Goal: Book appointment/travel/reservation

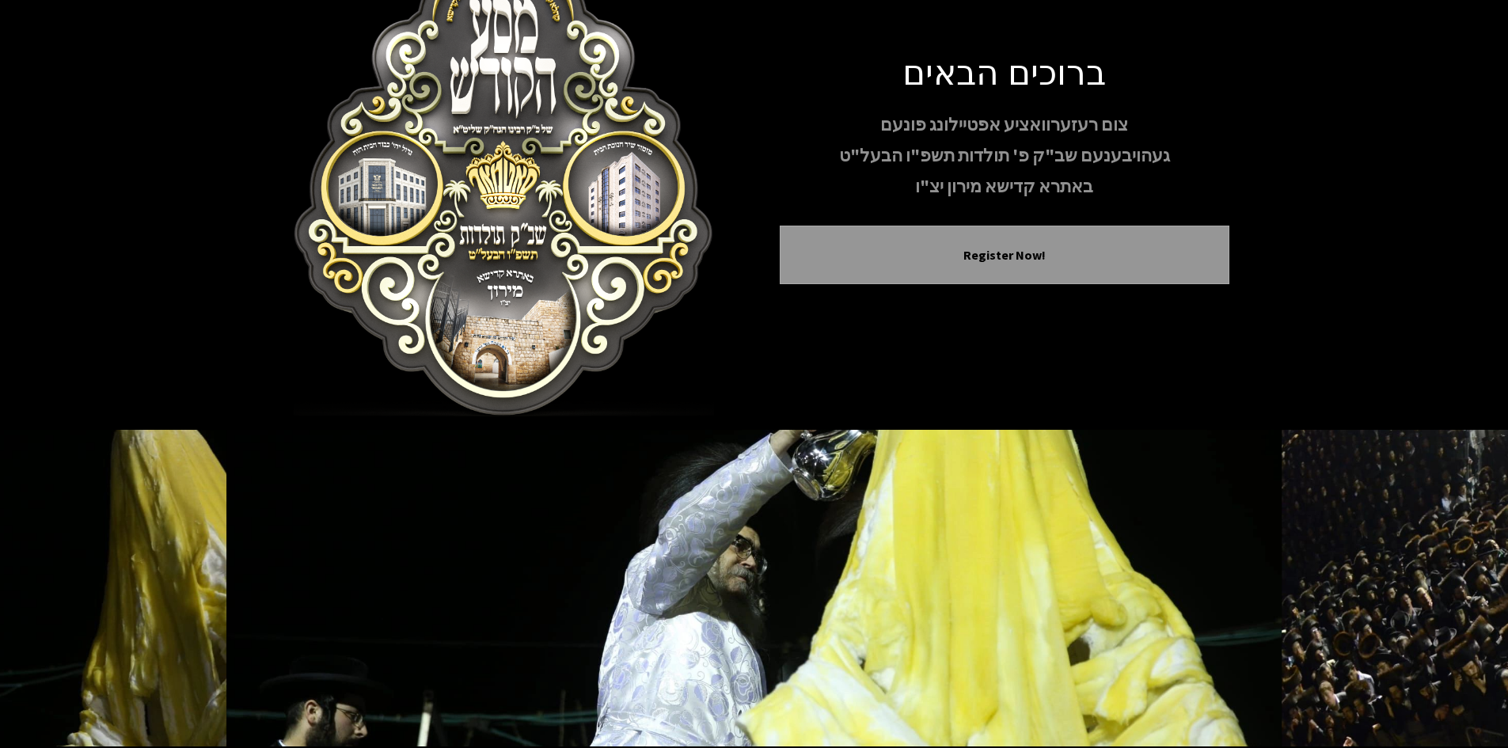
scroll to position [136, 0]
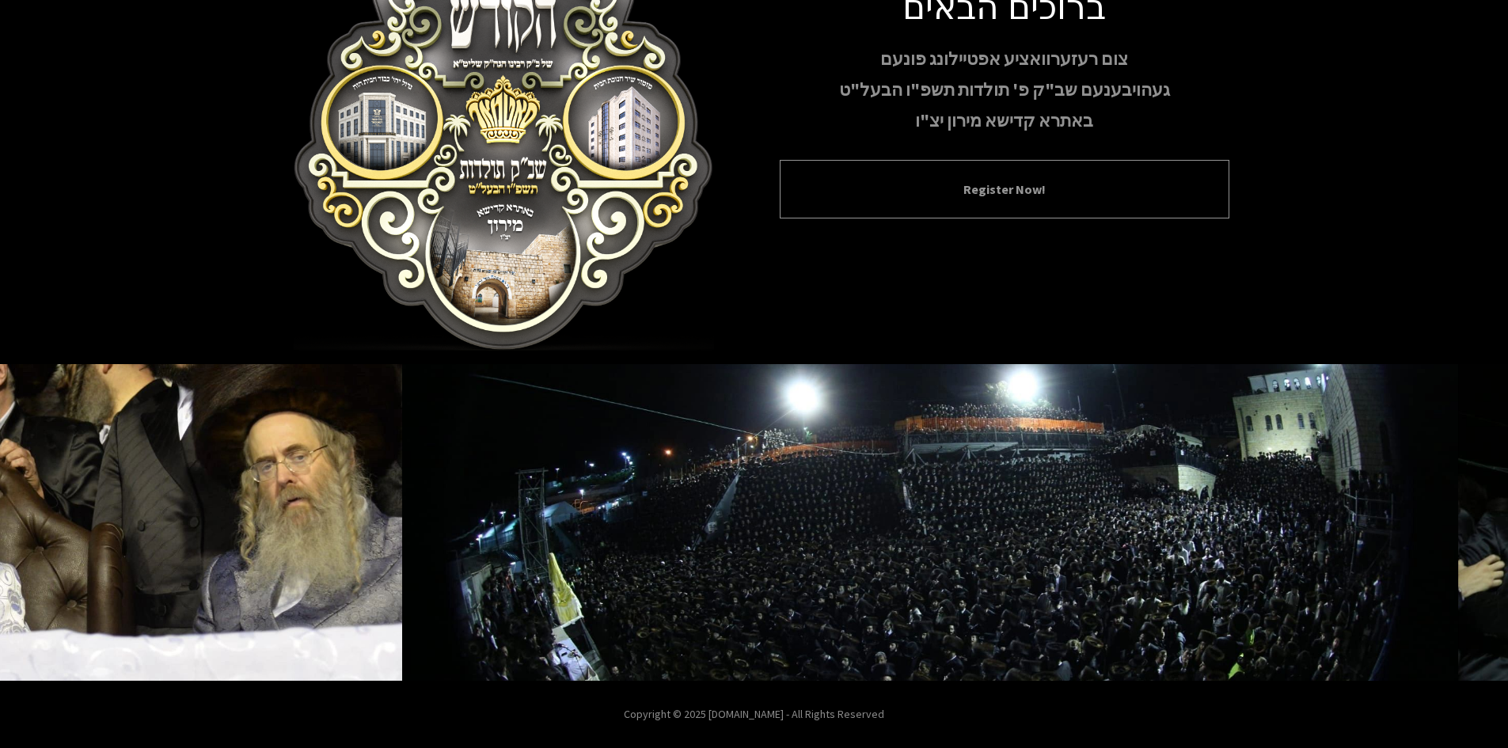
click at [1009, 202] on div "Register Now!" at bounding box center [1005, 189] width 450 height 59
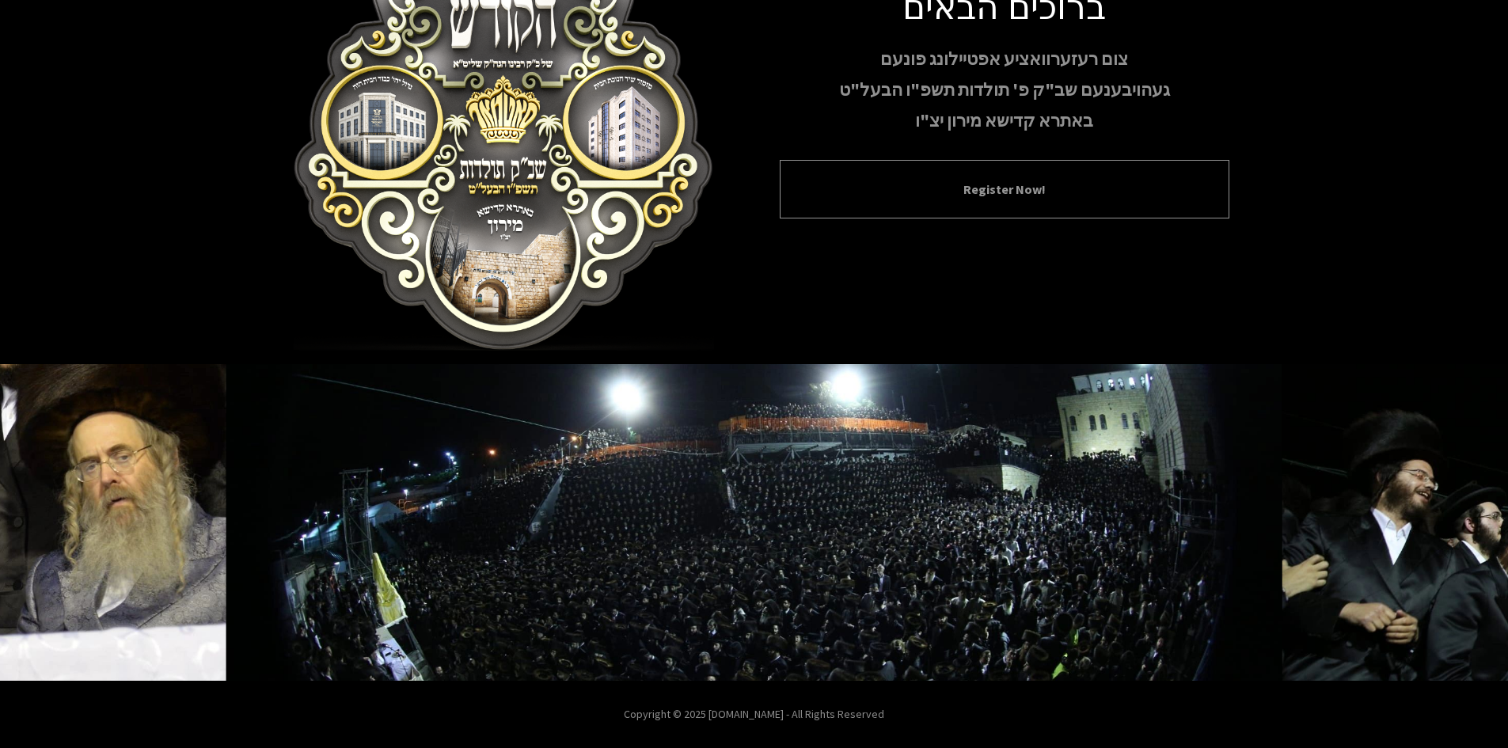
click at [1019, 187] on button "Register Now!" at bounding box center [1004, 189] width 410 height 19
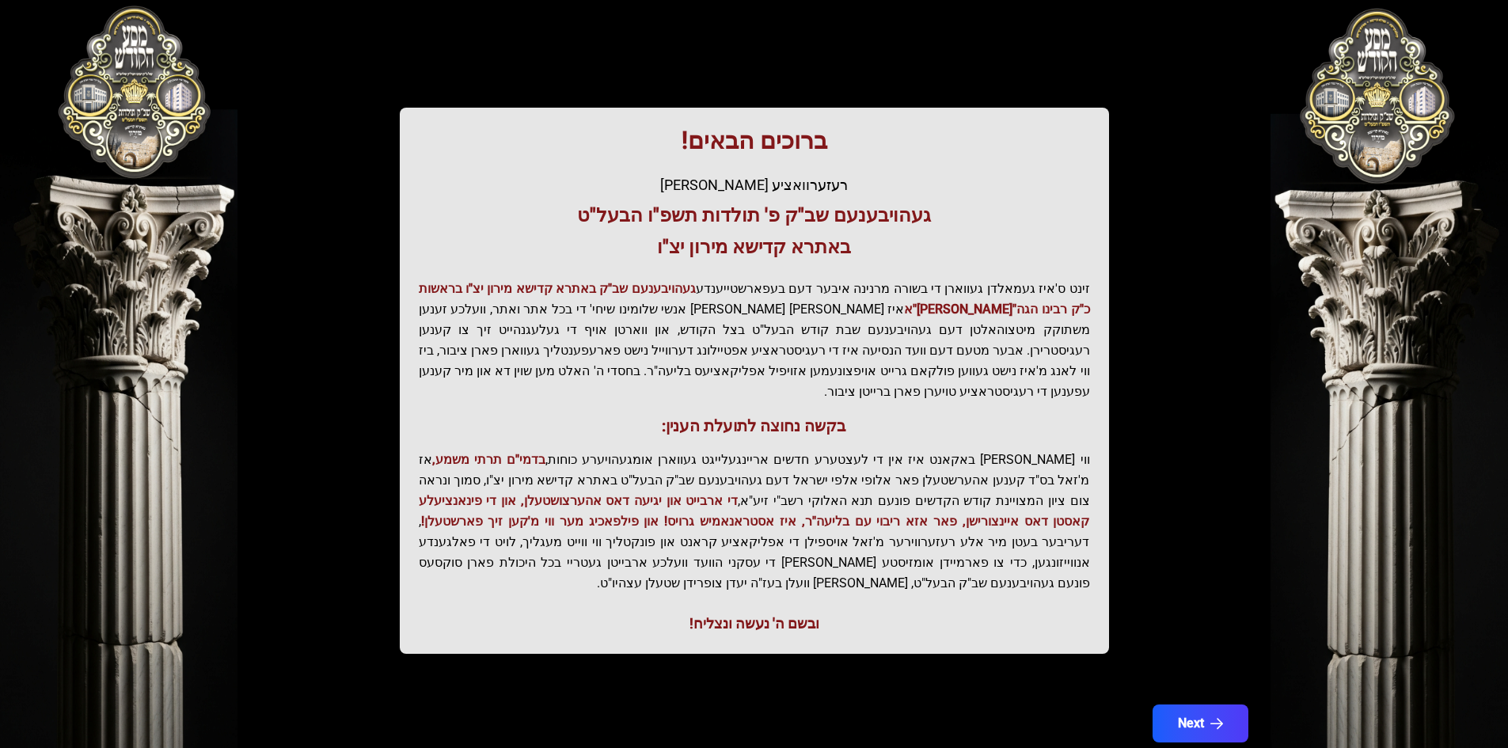
scroll to position [169, 0]
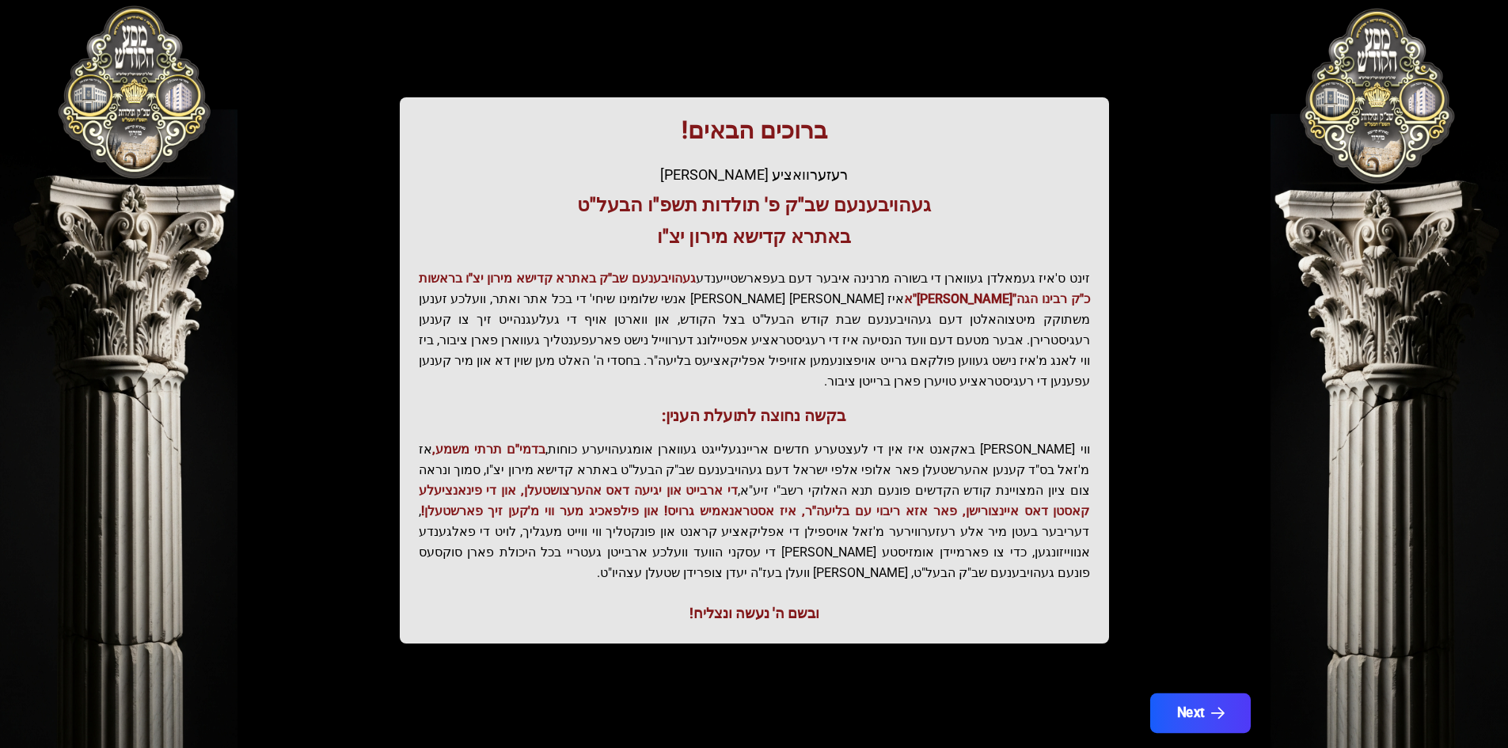
click at [1238, 693] on button "Next" at bounding box center [1199, 713] width 101 height 40
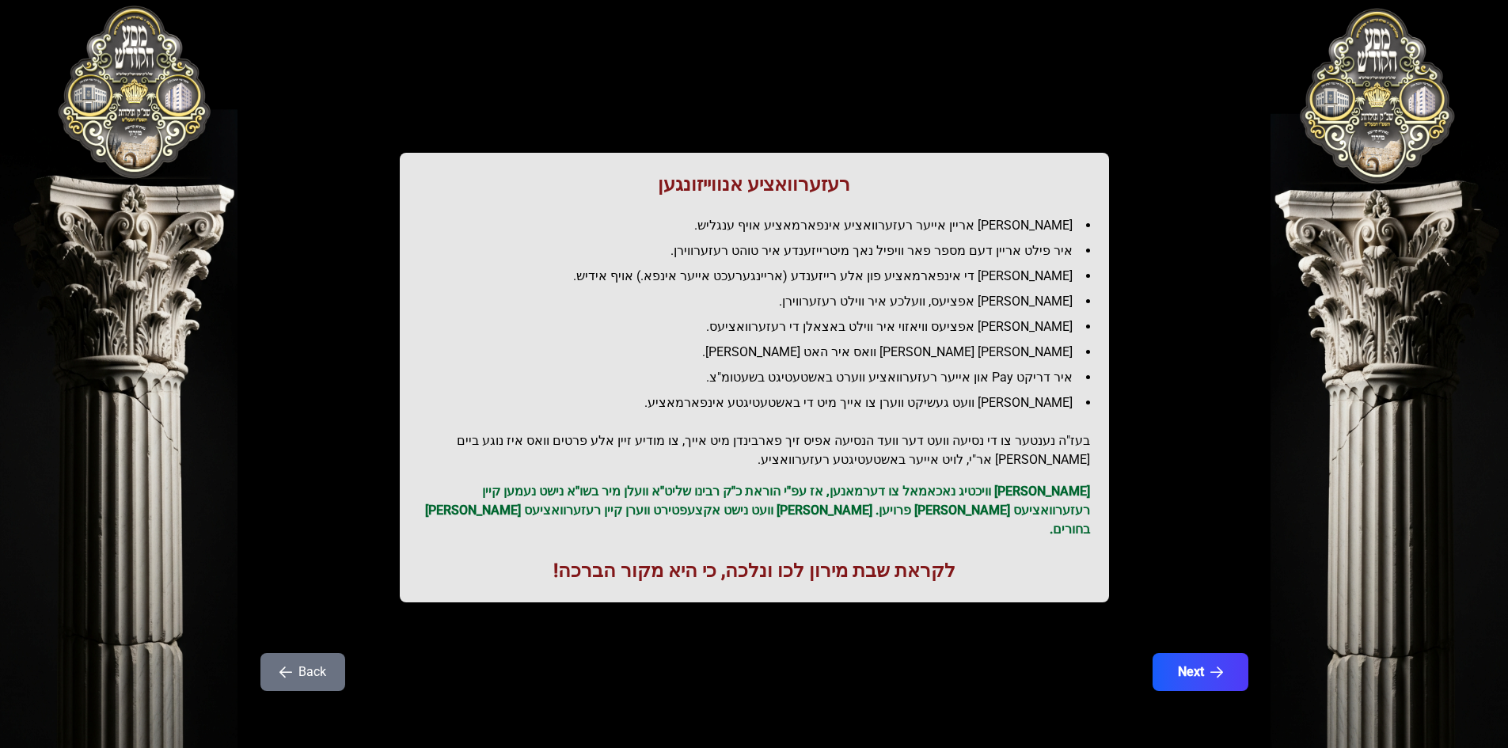
scroll to position [0, 0]
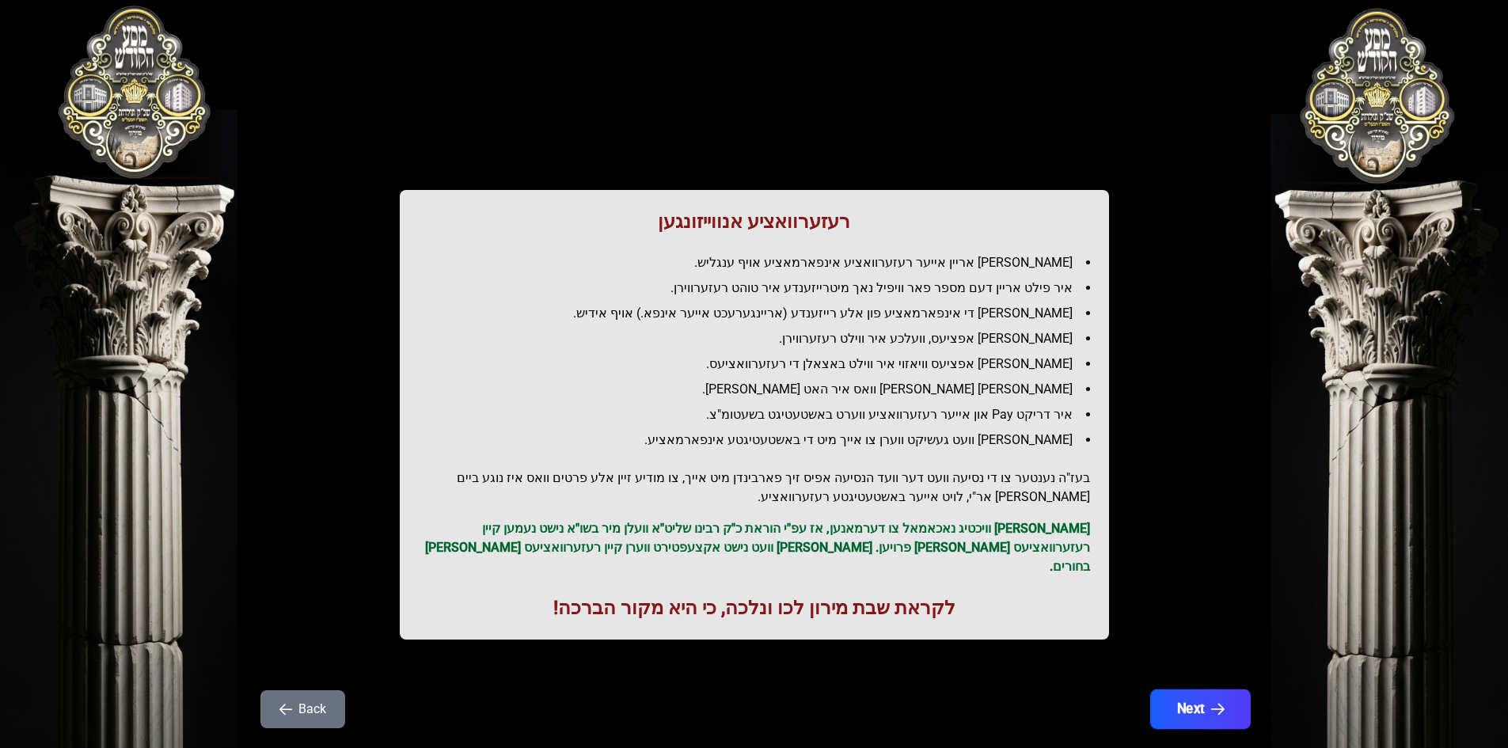
click at [1205, 689] on button "Next" at bounding box center [1199, 709] width 101 height 40
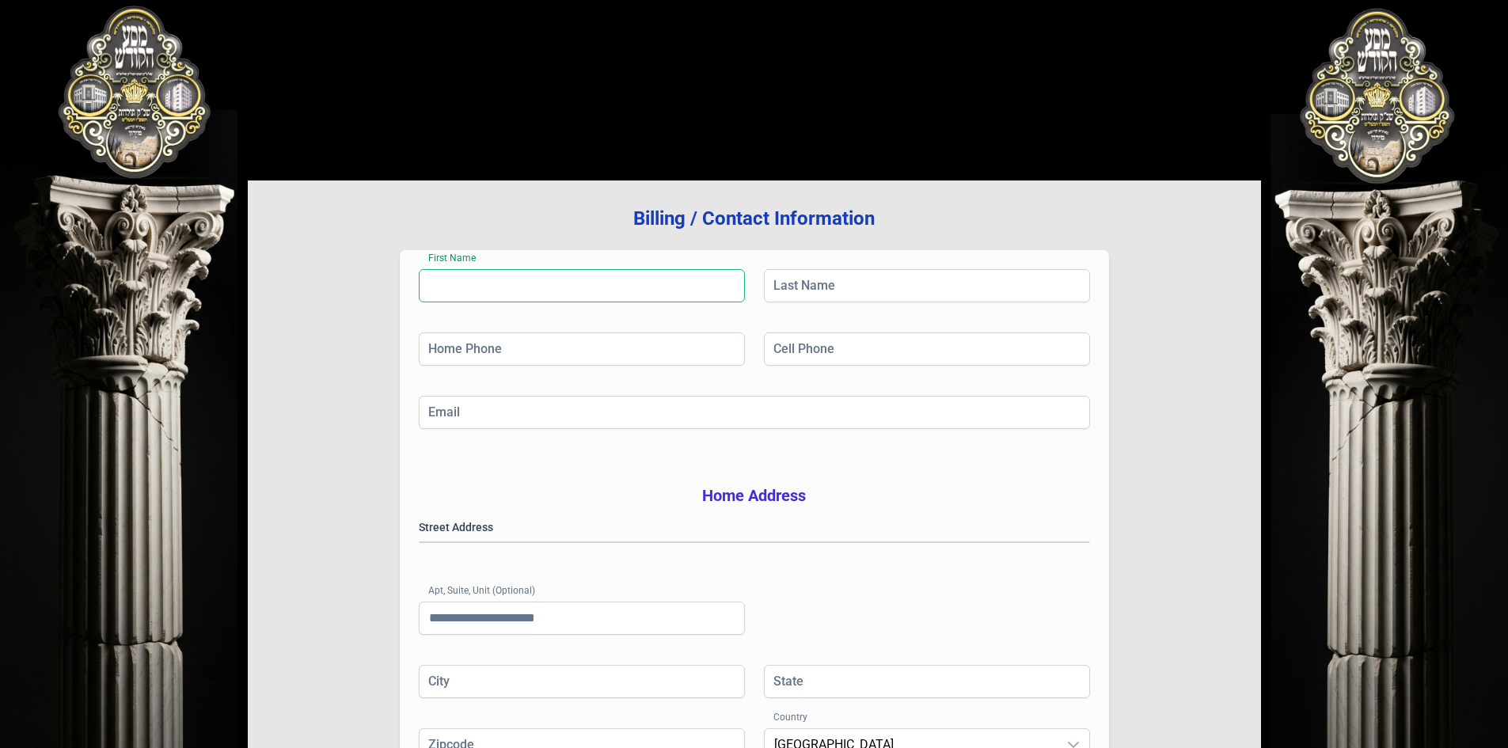
click at [477, 280] on input "First Name" at bounding box center [582, 285] width 326 height 33
click at [829, 285] on input "Last Name" at bounding box center [927, 285] width 326 height 33
click at [608, 278] on input "First Name" at bounding box center [582, 285] width 326 height 33
click at [575, 351] on input "Home Phone" at bounding box center [582, 348] width 326 height 33
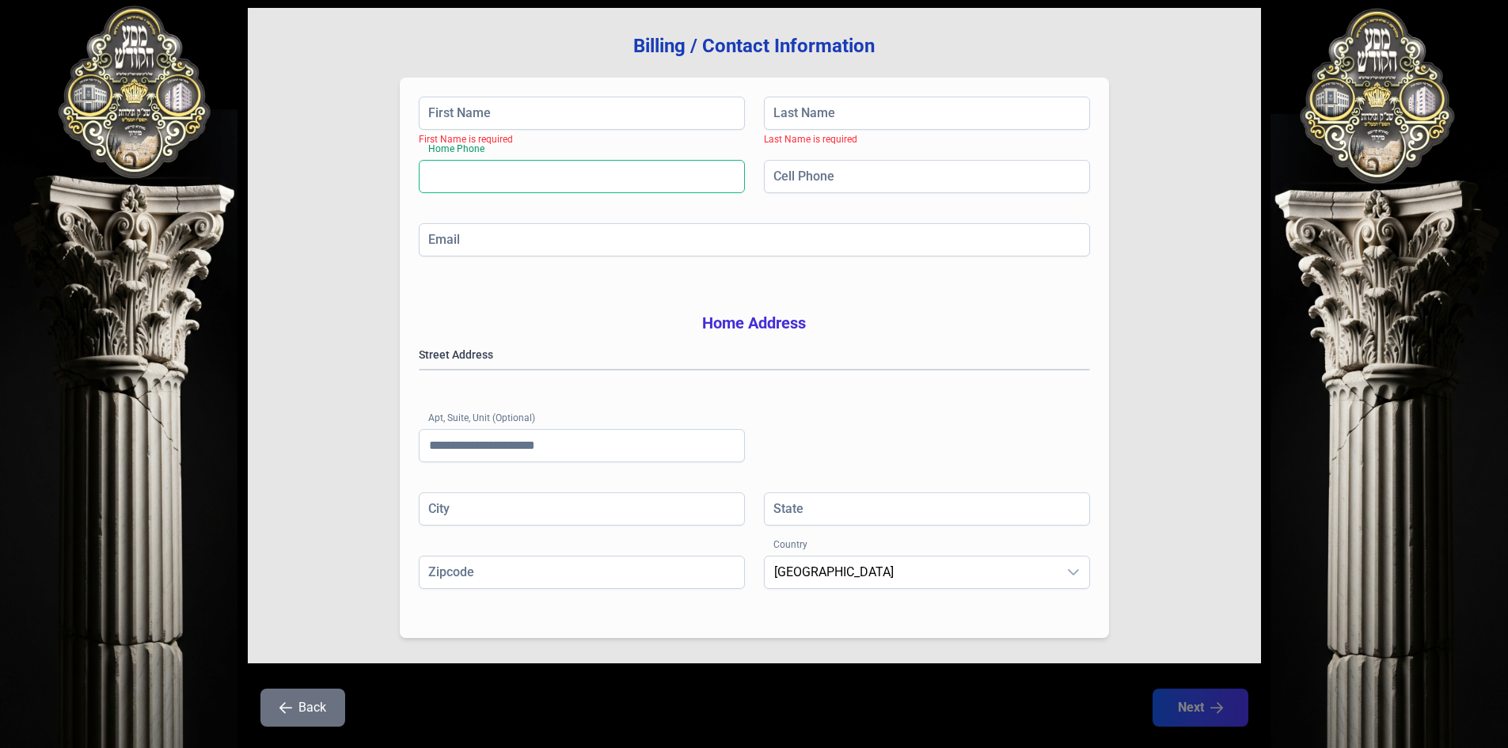
scroll to position [232, 0]
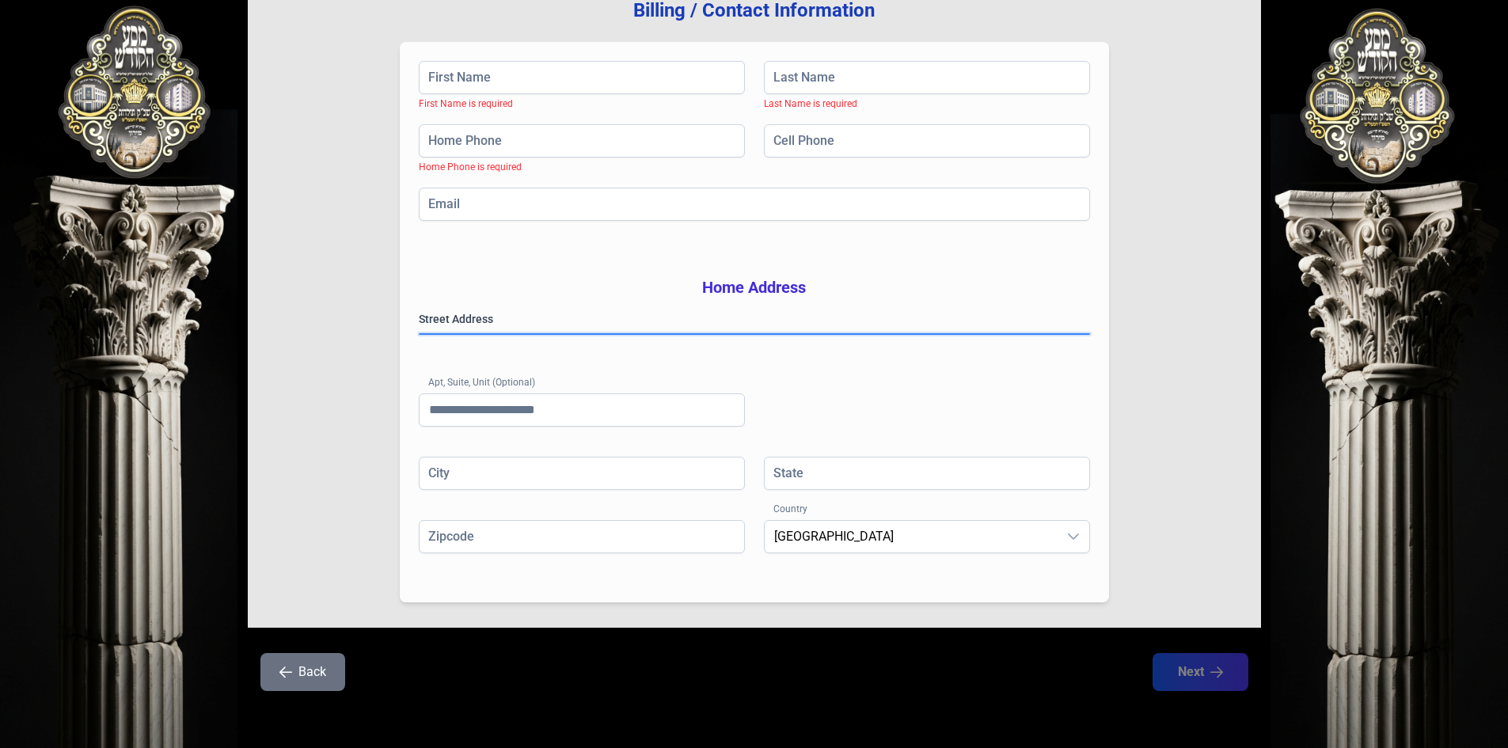
click at [419, 334] on gmp-place-autocomplete at bounding box center [419, 334] width 0 height 0
click at [516, 416] on input "Apt, Suite, Unit (Optional)" at bounding box center [582, 409] width 326 height 33
click at [419, 334] on gmp-place-autocomplete at bounding box center [419, 334] width 0 height 0
click at [524, 403] on input "Apt, Suite, Unit (Optional)" at bounding box center [582, 409] width 326 height 33
click at [419, 334] on gmp-place-autocomplete at bounding box center [419, 334] width 0 height 0
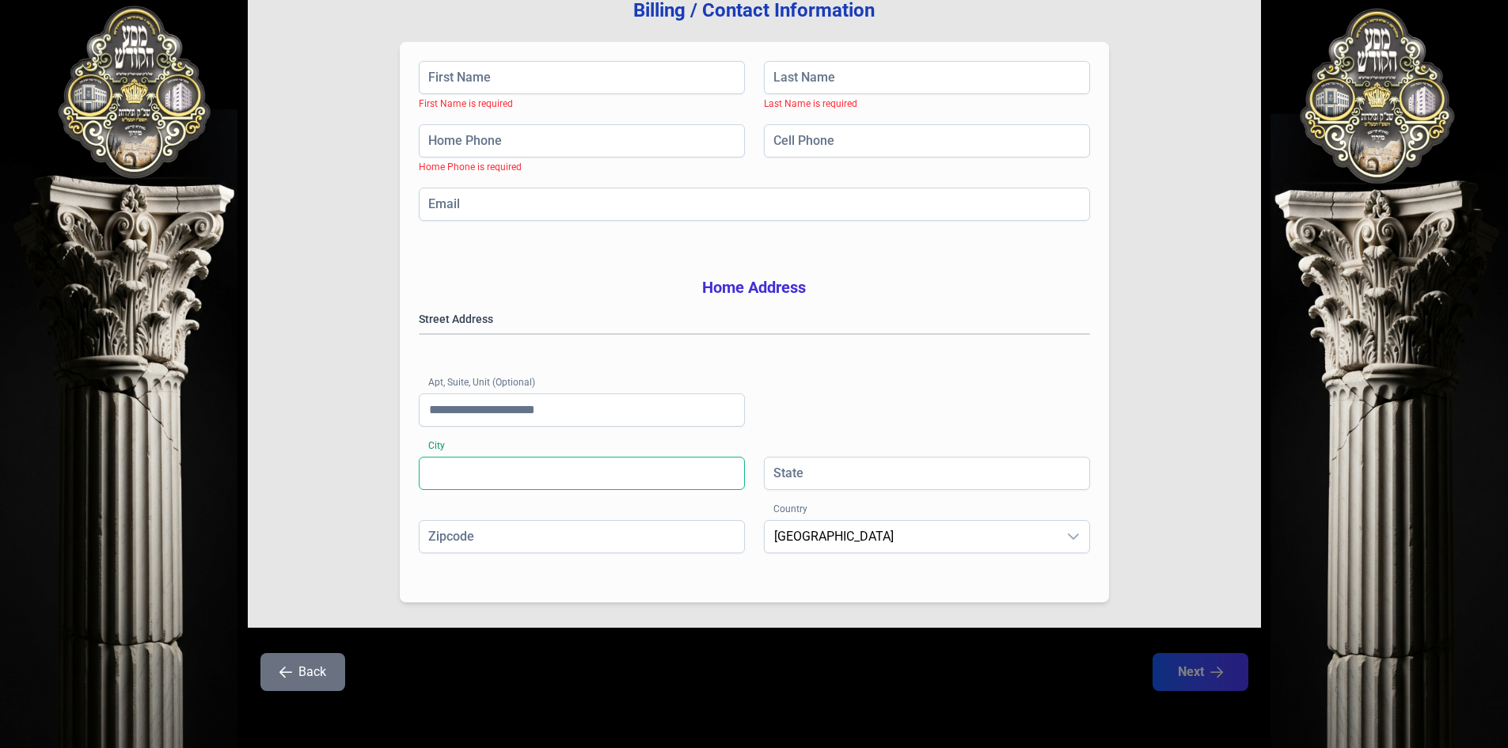
click at [522, 480] on input "City" at bounding box center [582, 473] width 326 height 33
click at [419, 334] on gmp-place-autocomplete at bounding box center [419, 334] width 0 height 0
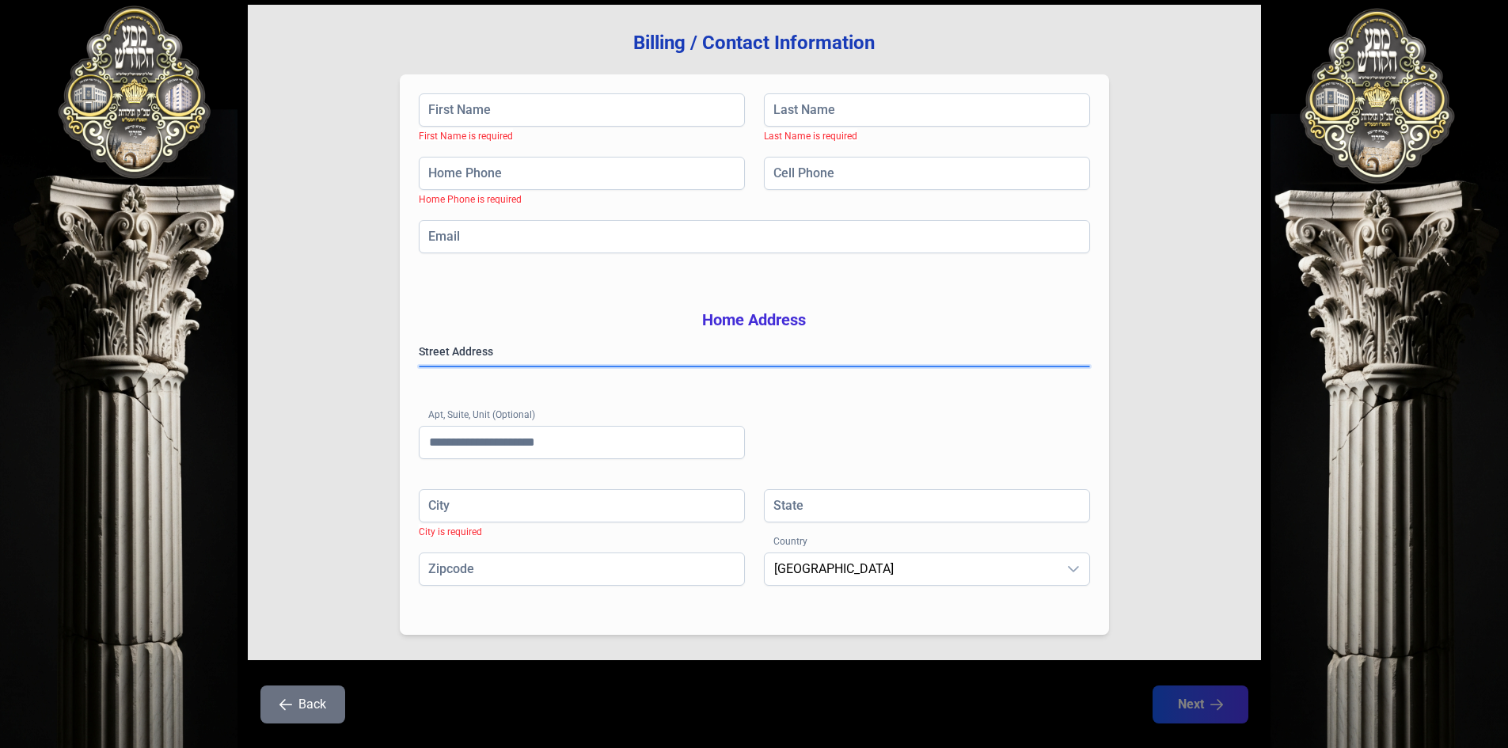
scroll to position [74, 0]
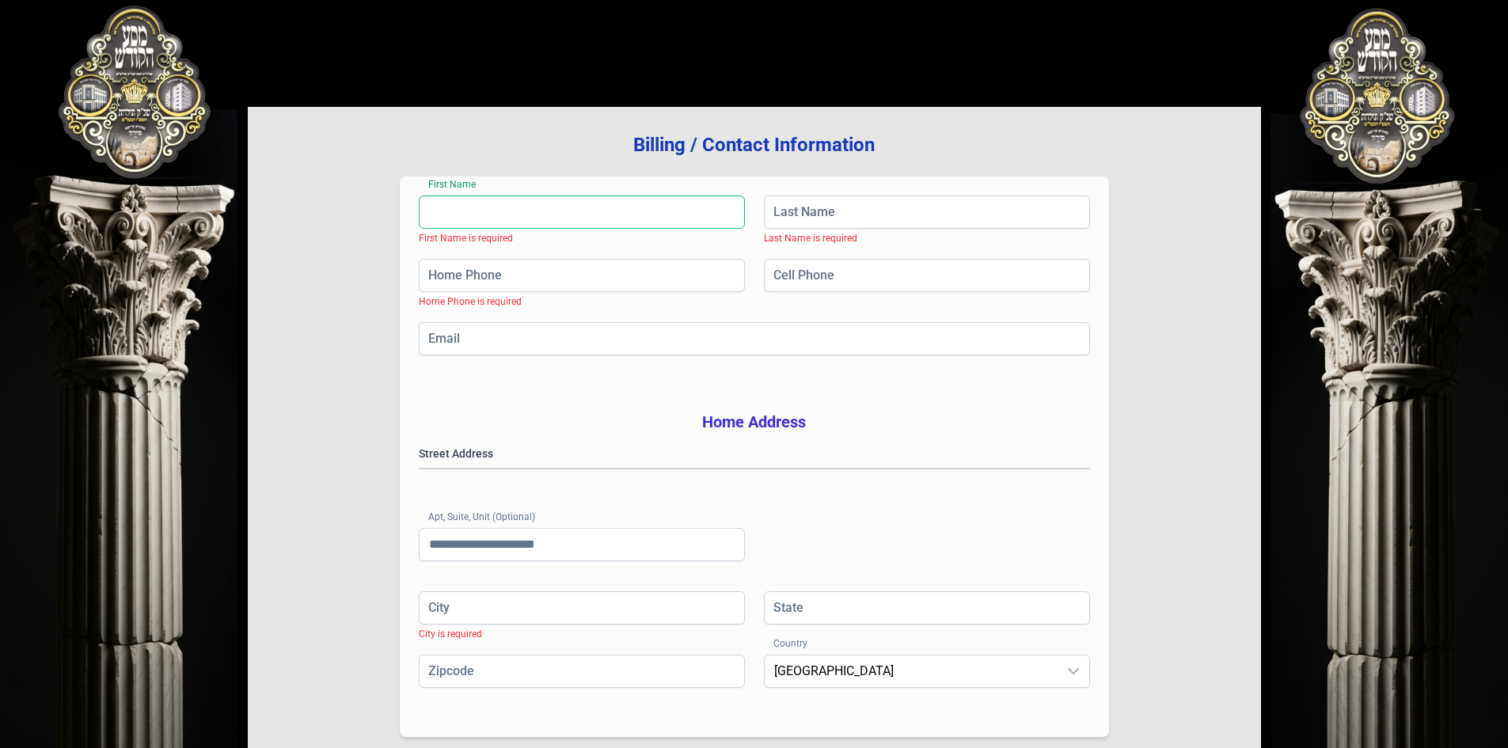
click at [523, 210] on input "First Name" at bounding box center [582, 211] width 326 height 33
type input "*****"
type input "********"
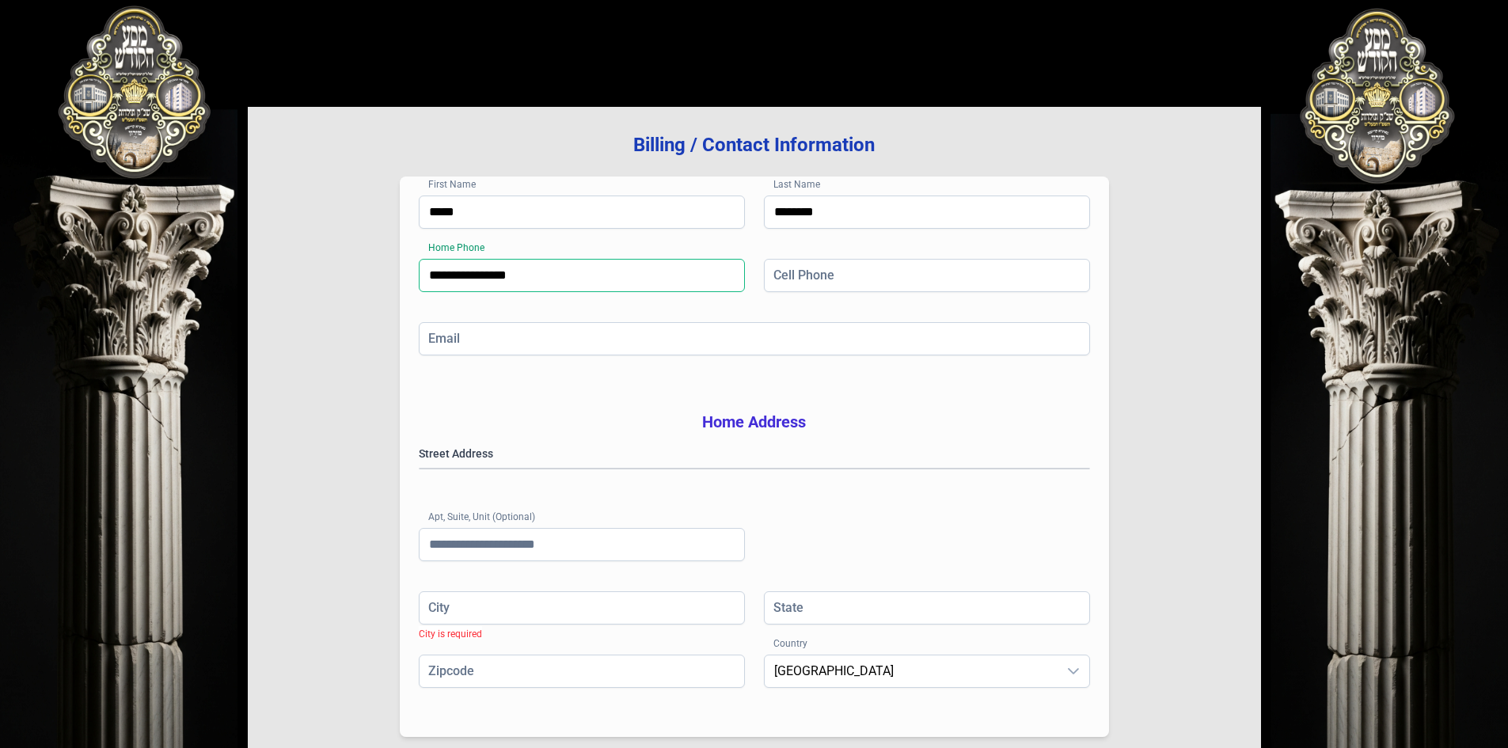
type input "**********"
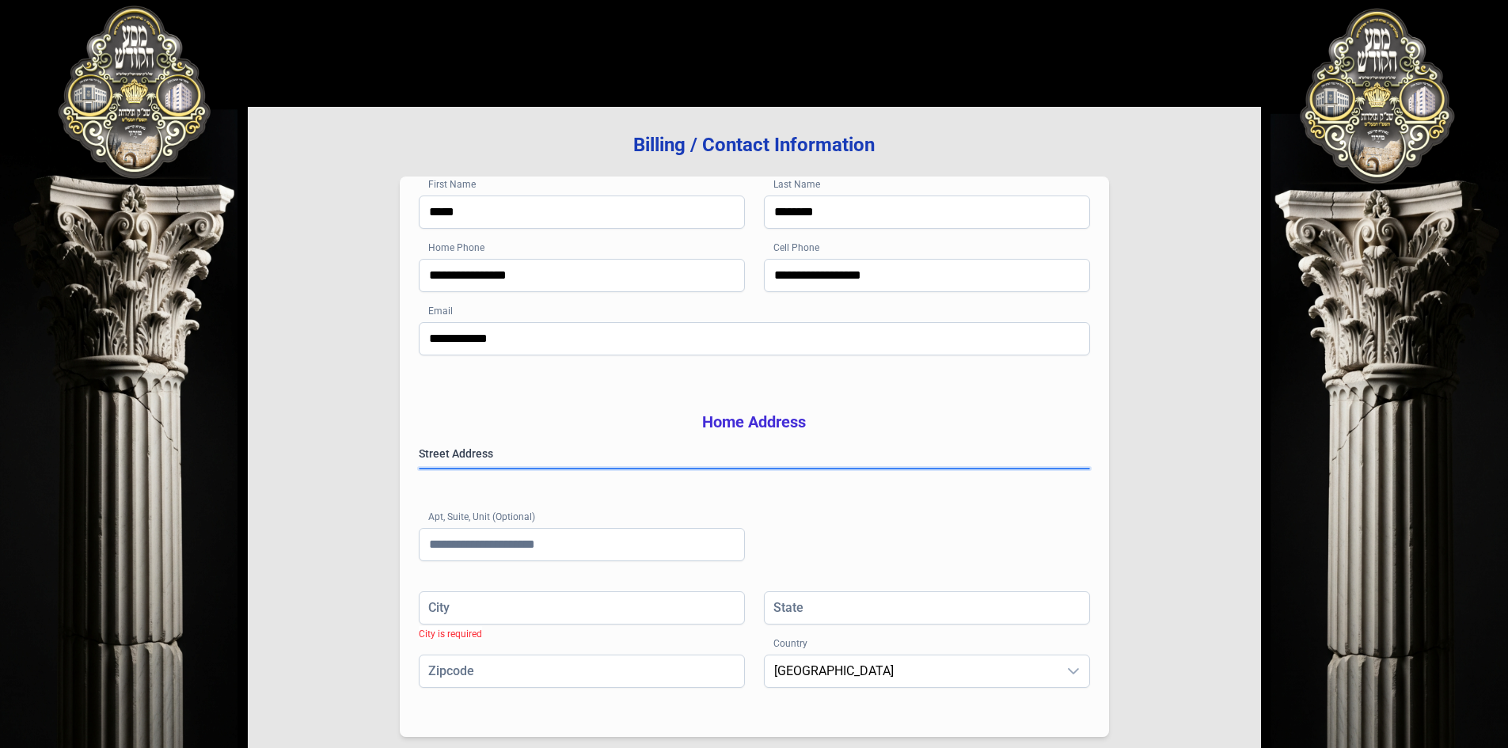
click at [419, 469] on gmp-place-autocomplete at bounding box center [419, 469] width 0 height 0
type input "******"
type input "**"
type input "*********"
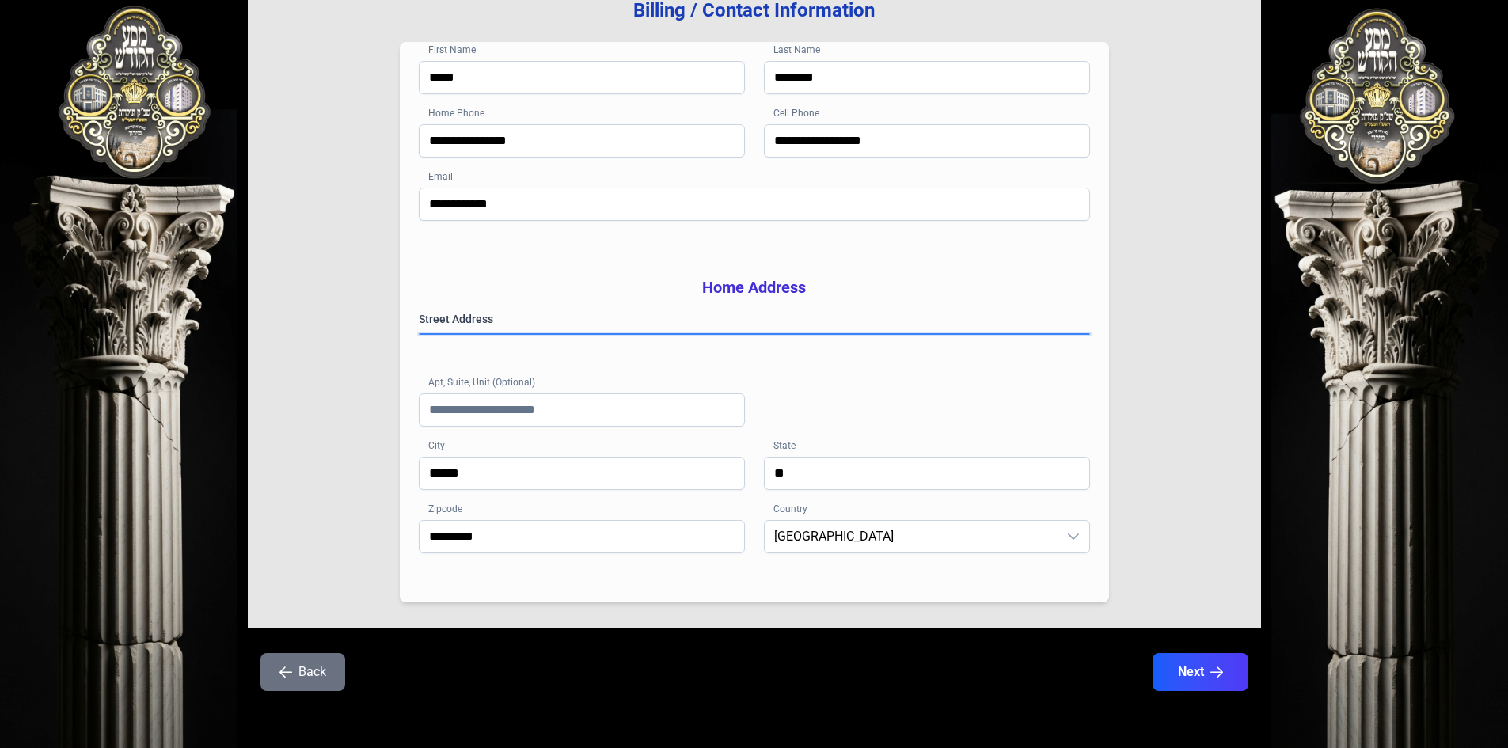
scroll to position [232, 0]
drag, startPoint x: 1229, startPoint y: 679, endPoint x: 1213, endPoint y: 680, distance: 15.8
click at [1228, 679] on button "Next" at bounding box center [1200, 672] width 96 height 38
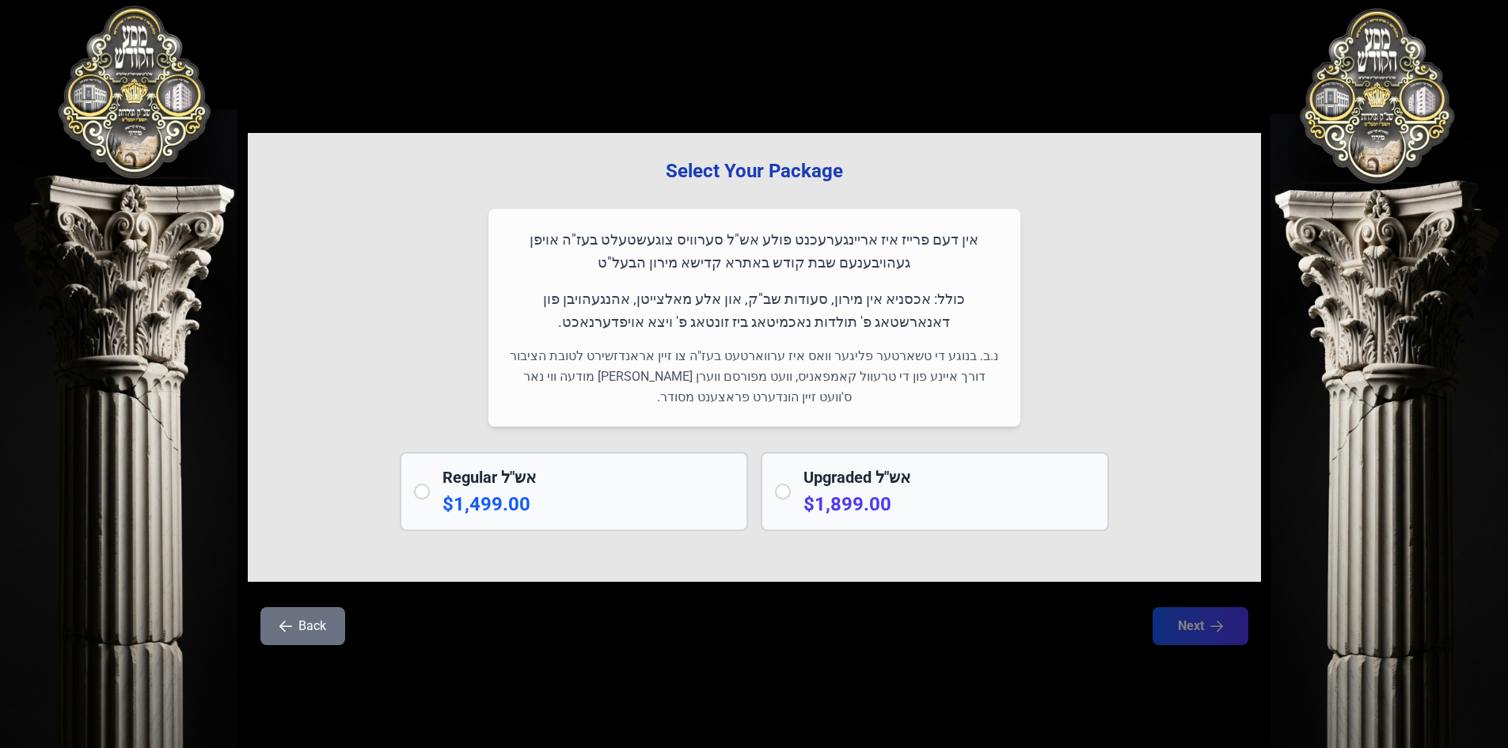
scroll to position [0, 0]
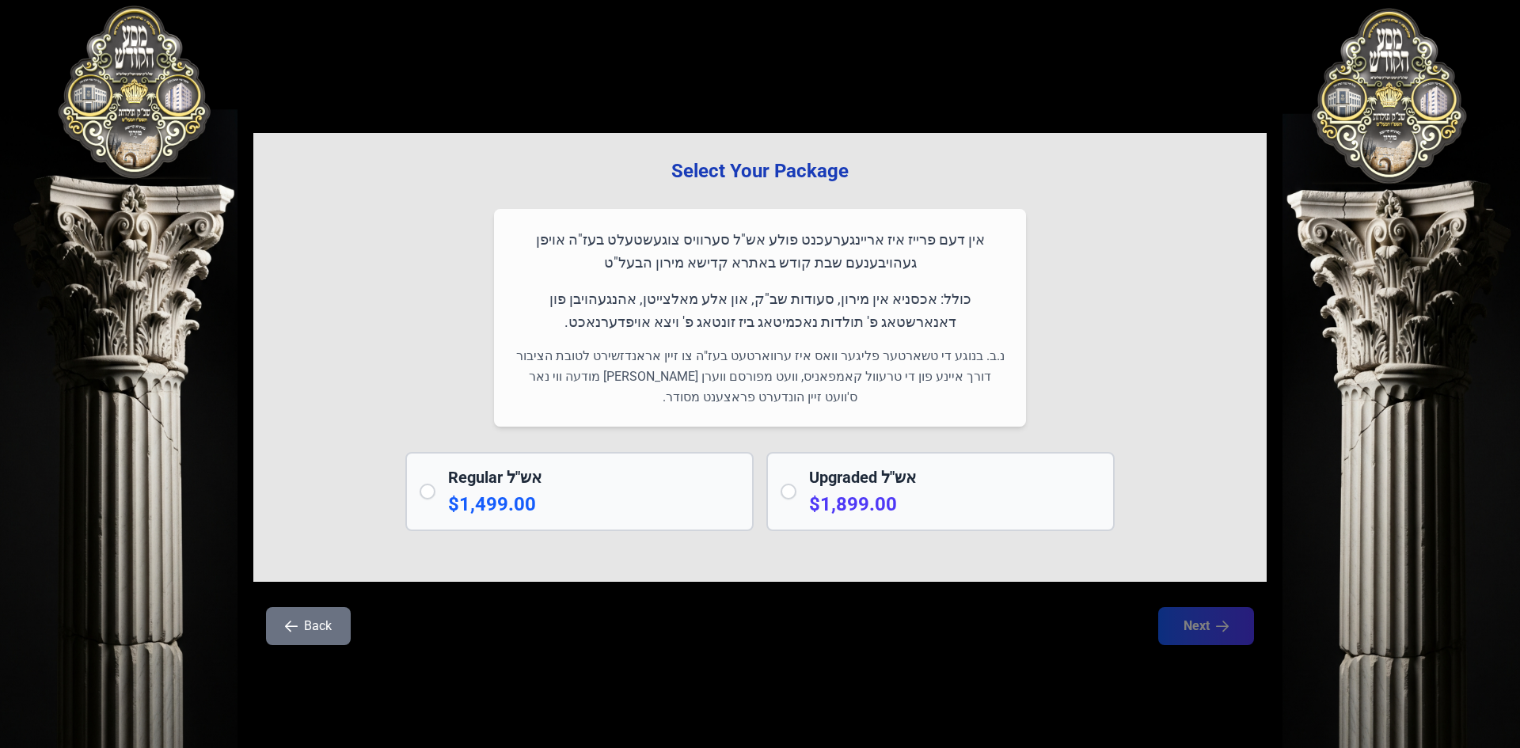
click at [650, 485] on h2 "Regular אש"ל" at bounding box center [593, 477] width 291 height 22
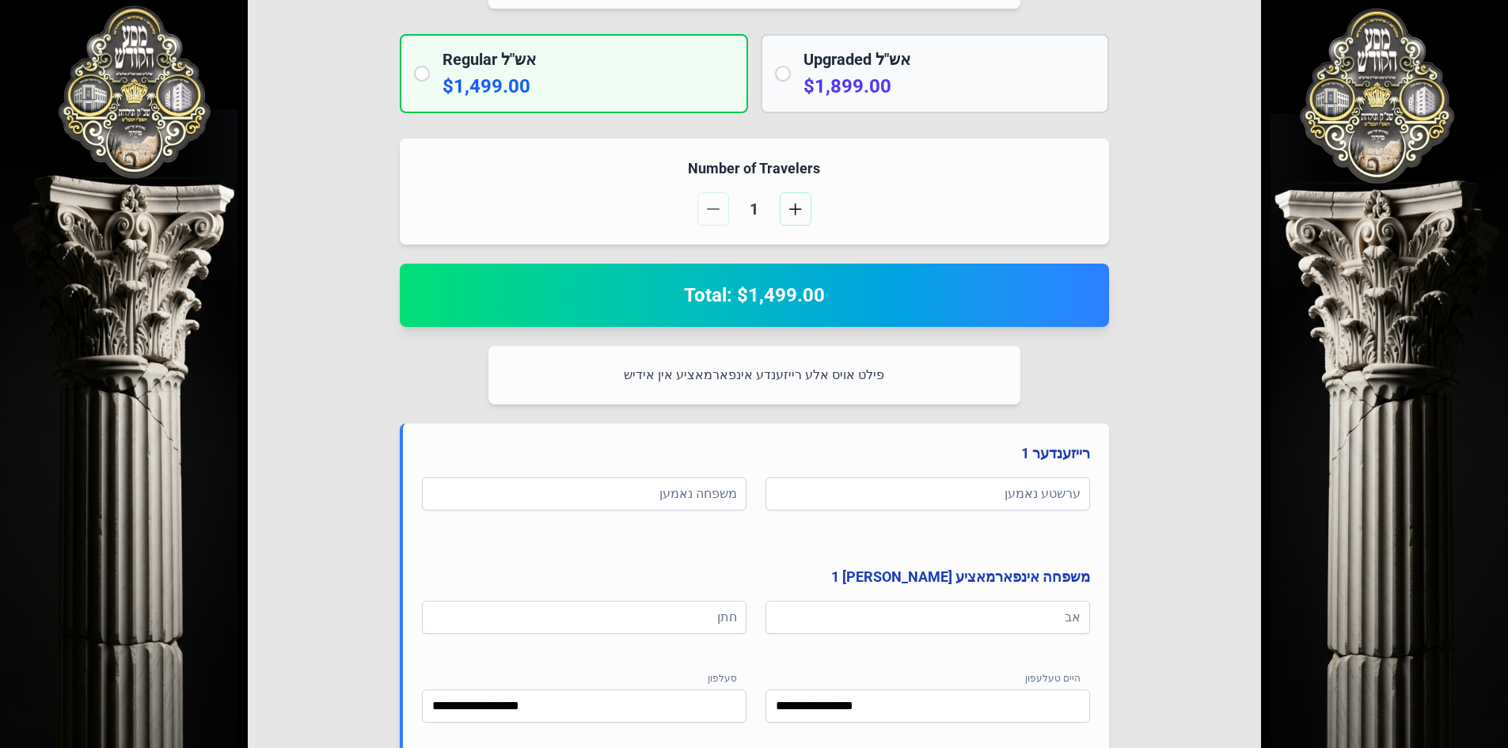
scroll to position [396, 0]
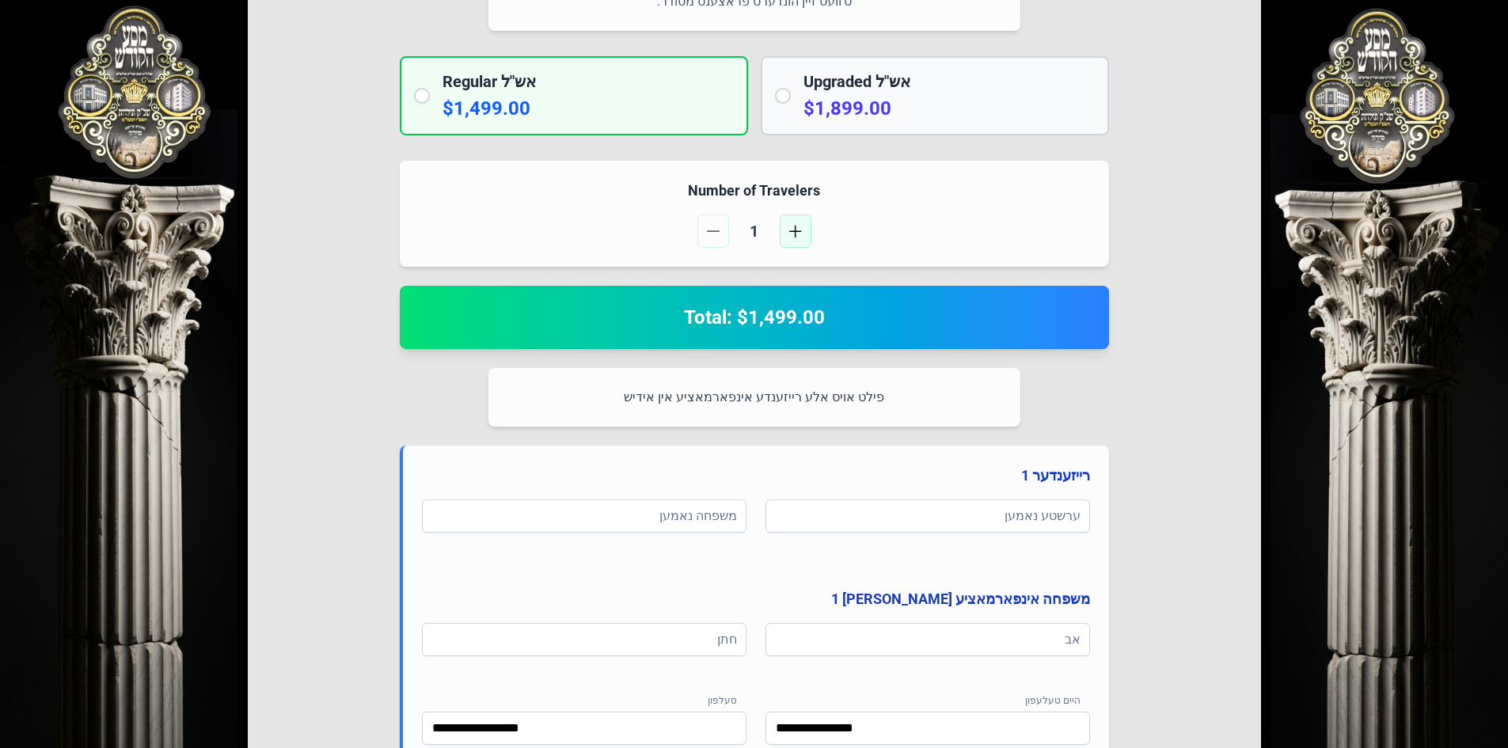
click at [798, 227] on span "button" at bounding box center [795, 231] width 13 height 13
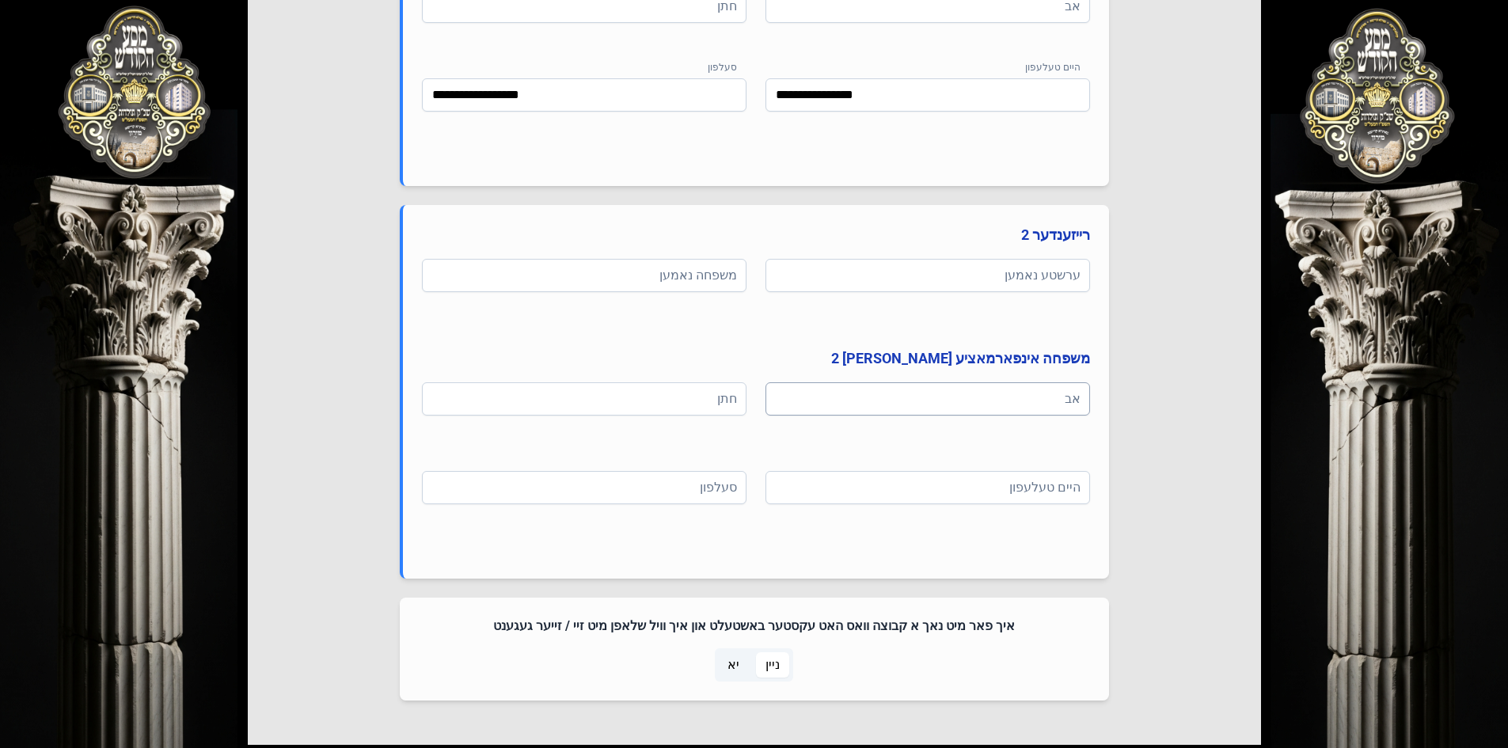
scroll to position [475, 0]
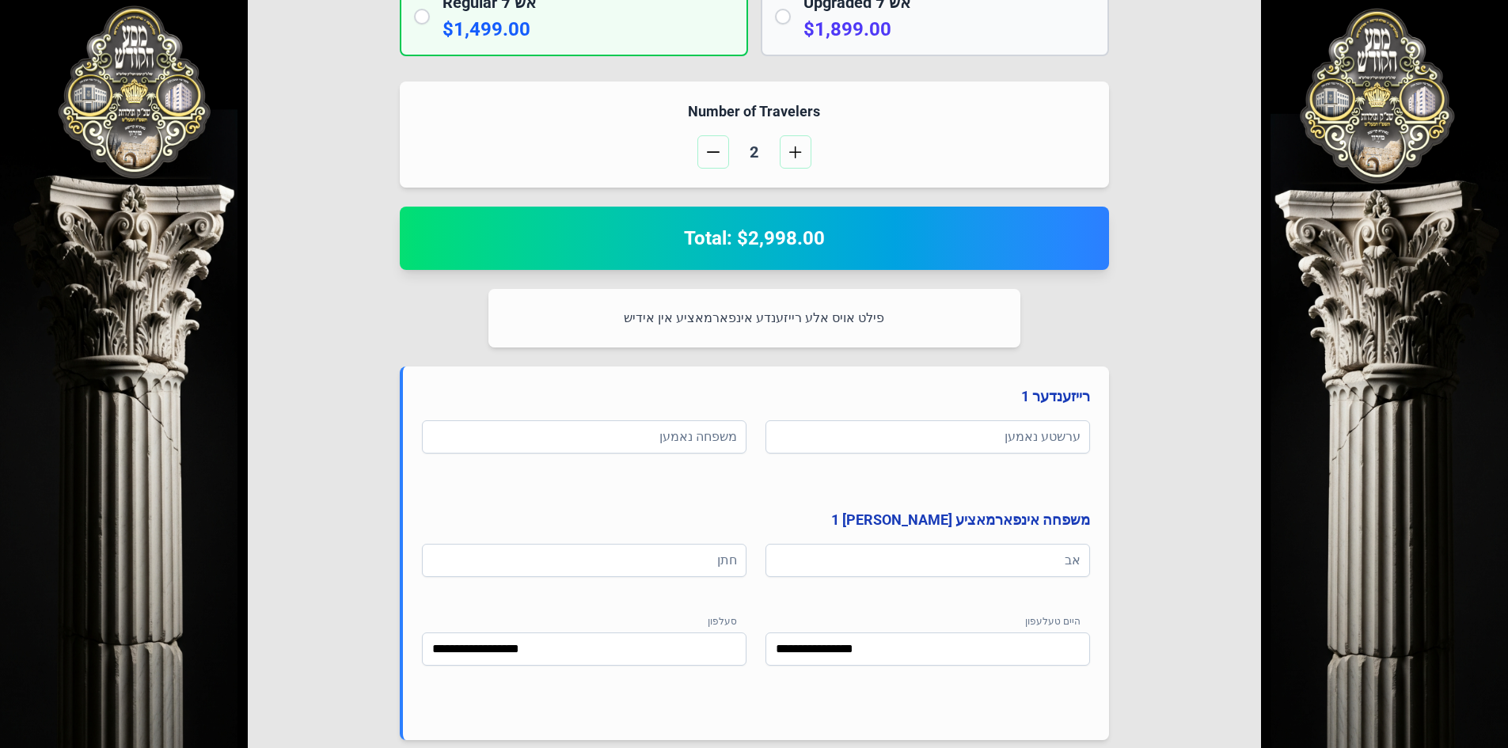
click at [877, 30] on p "$1,899.00" at bounding box center [948, 29] width 291 height 25
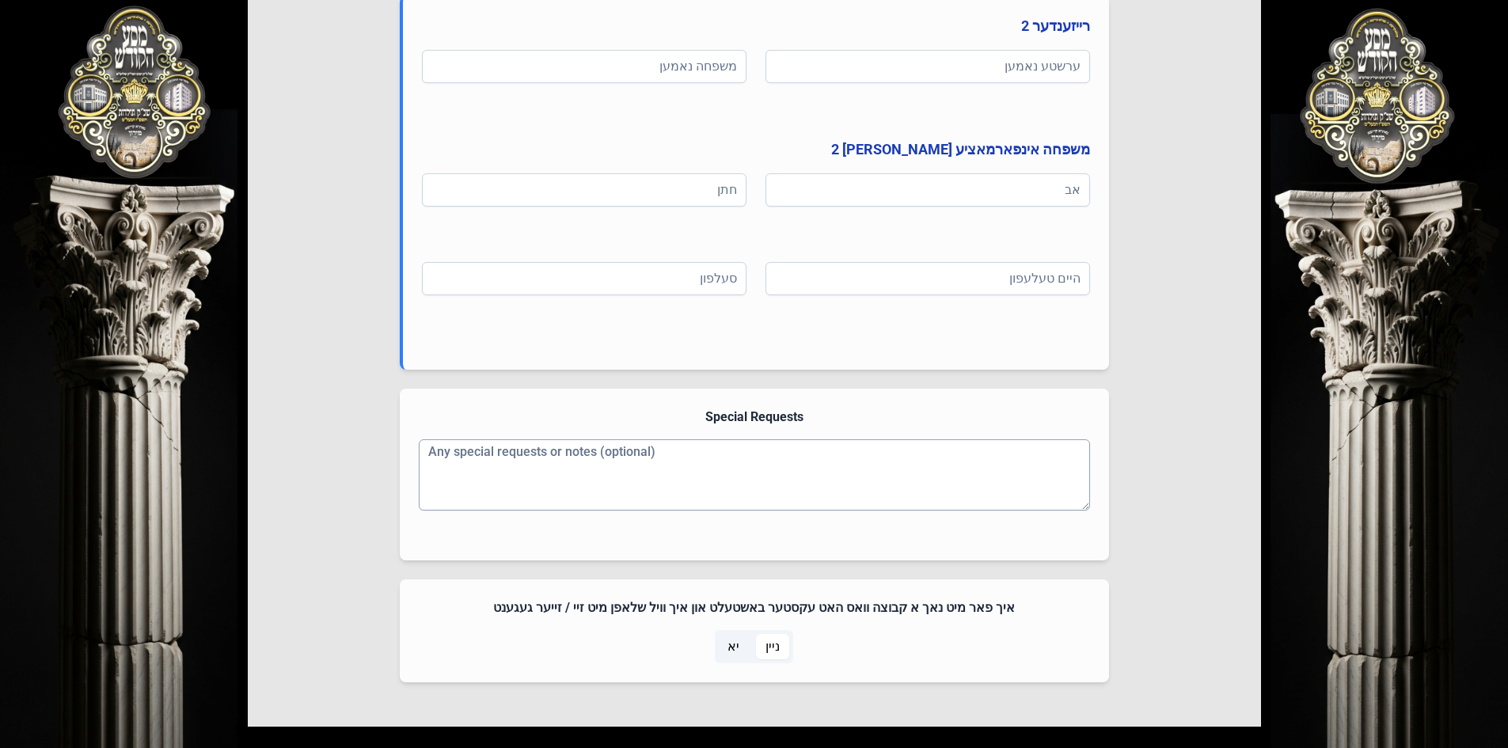
scroll to position [1266, 0]
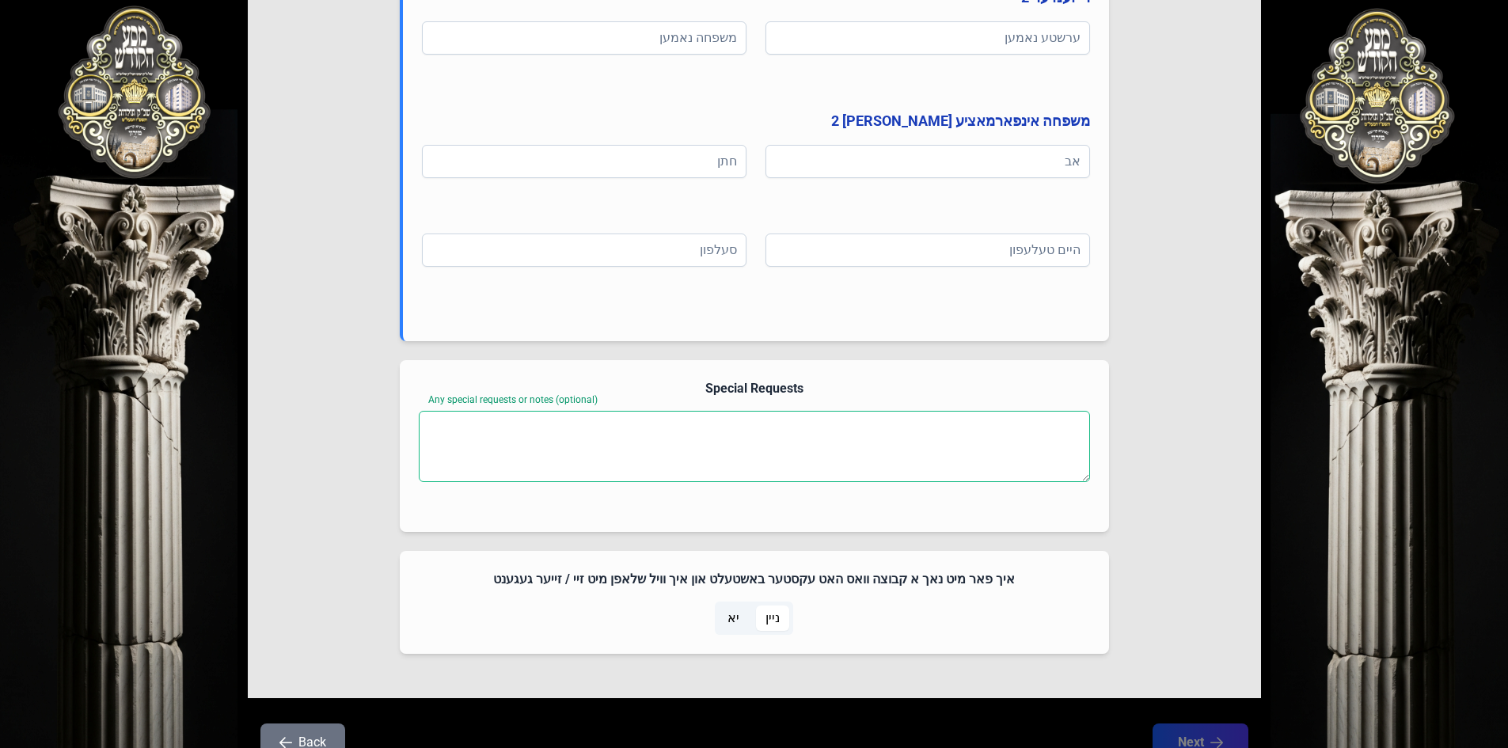
click at [609, 435] on textarea "Any special requests or notes (optional)" at bounding box center [754, 446] width 671 height 71
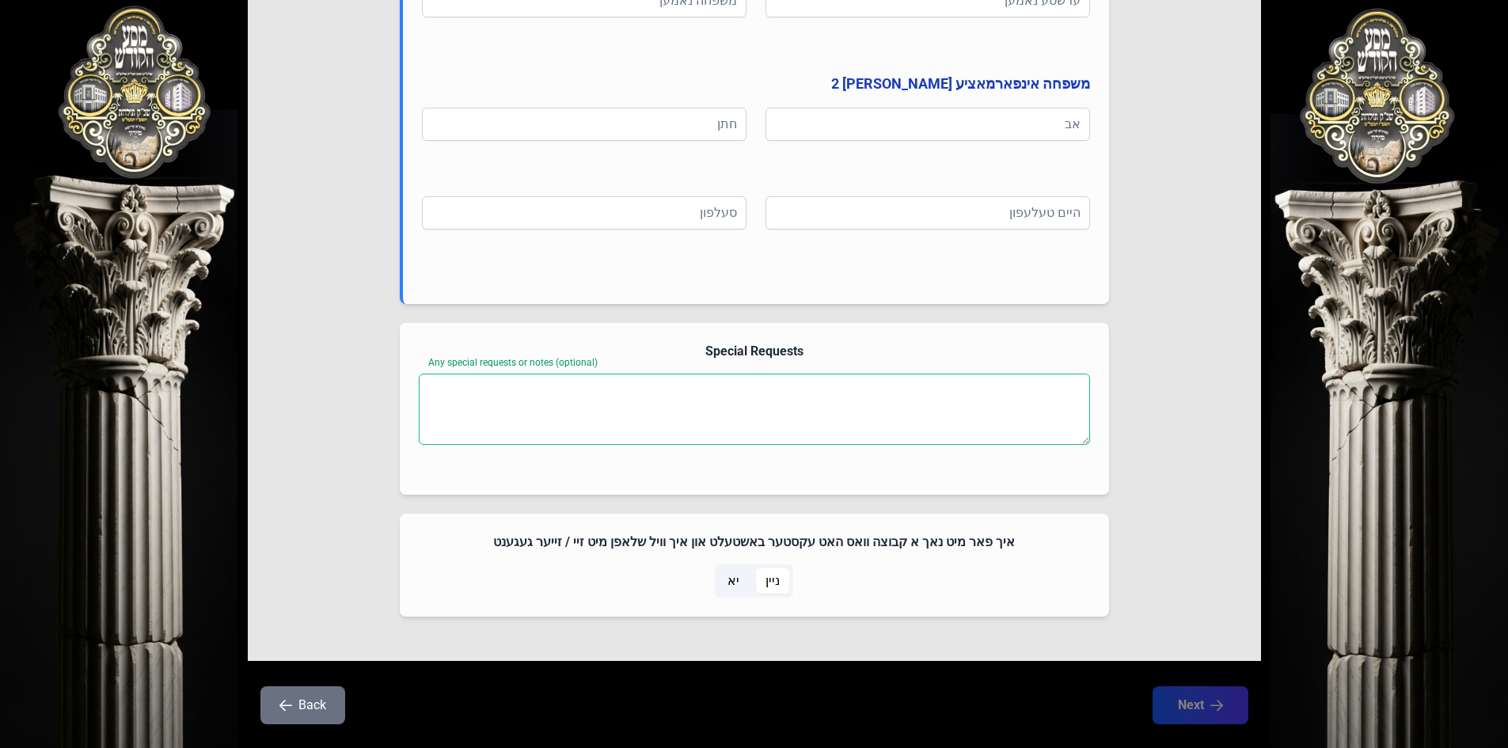
scroll to position [1337, 0]
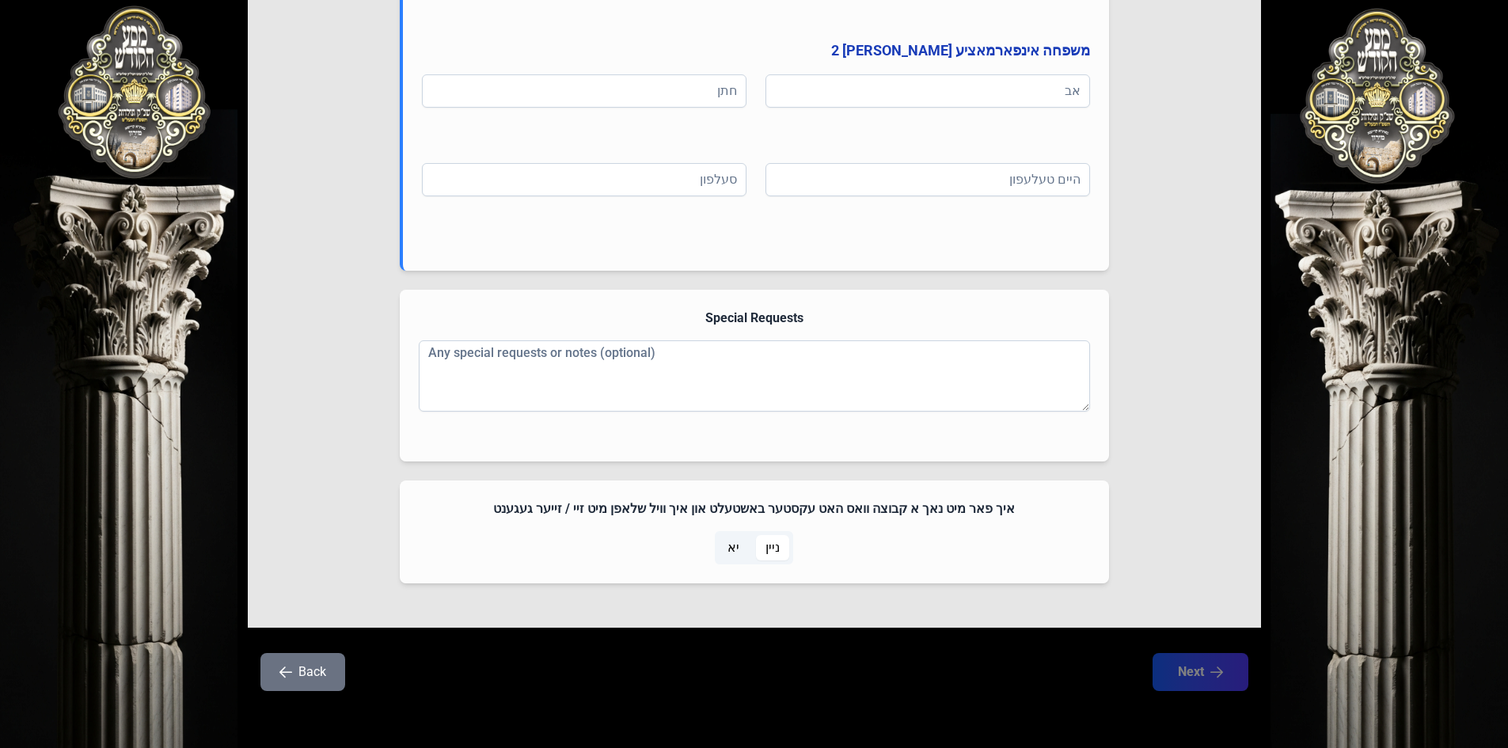
click at [730, 554] on span "יא" at bounding box center [733, 547] width 12 height 19
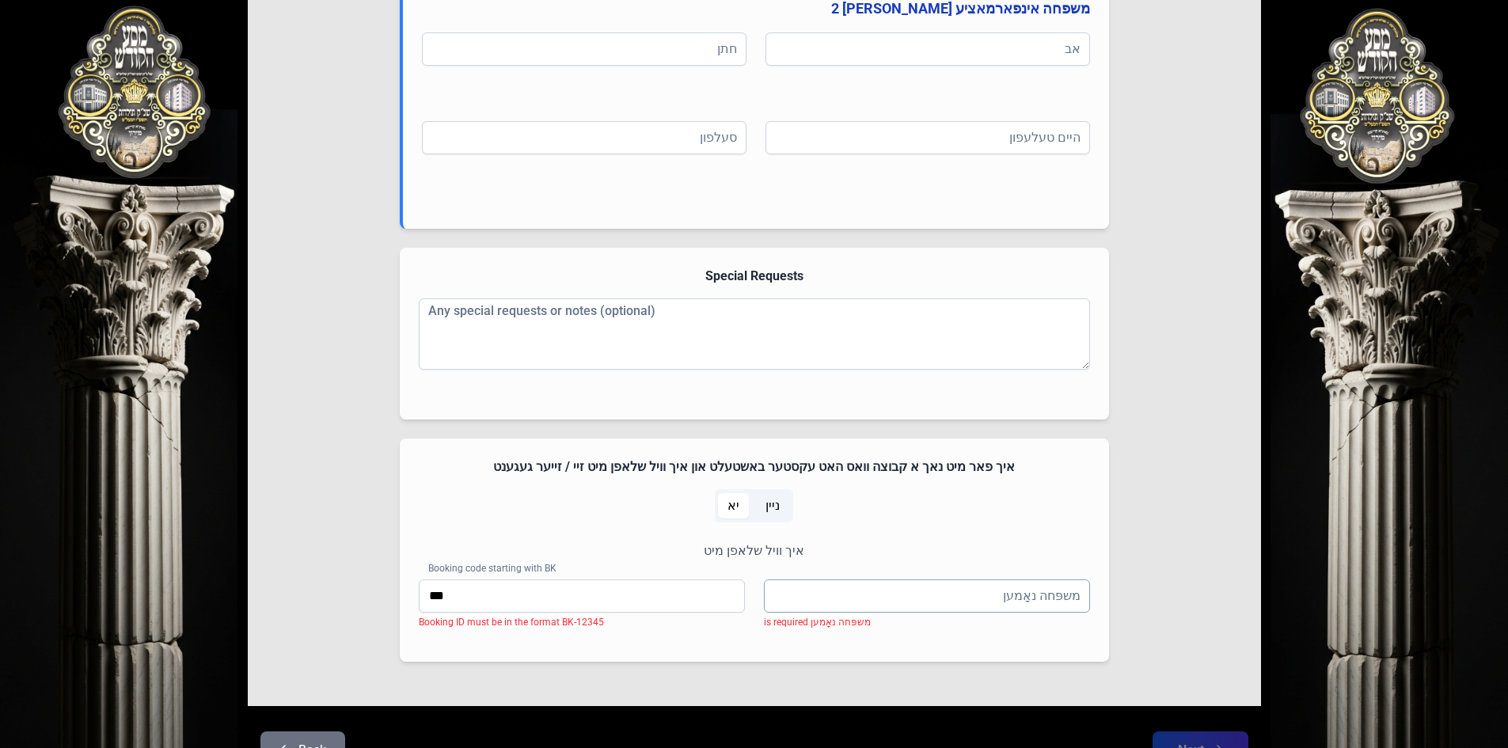
scroll to position [1457, 0]
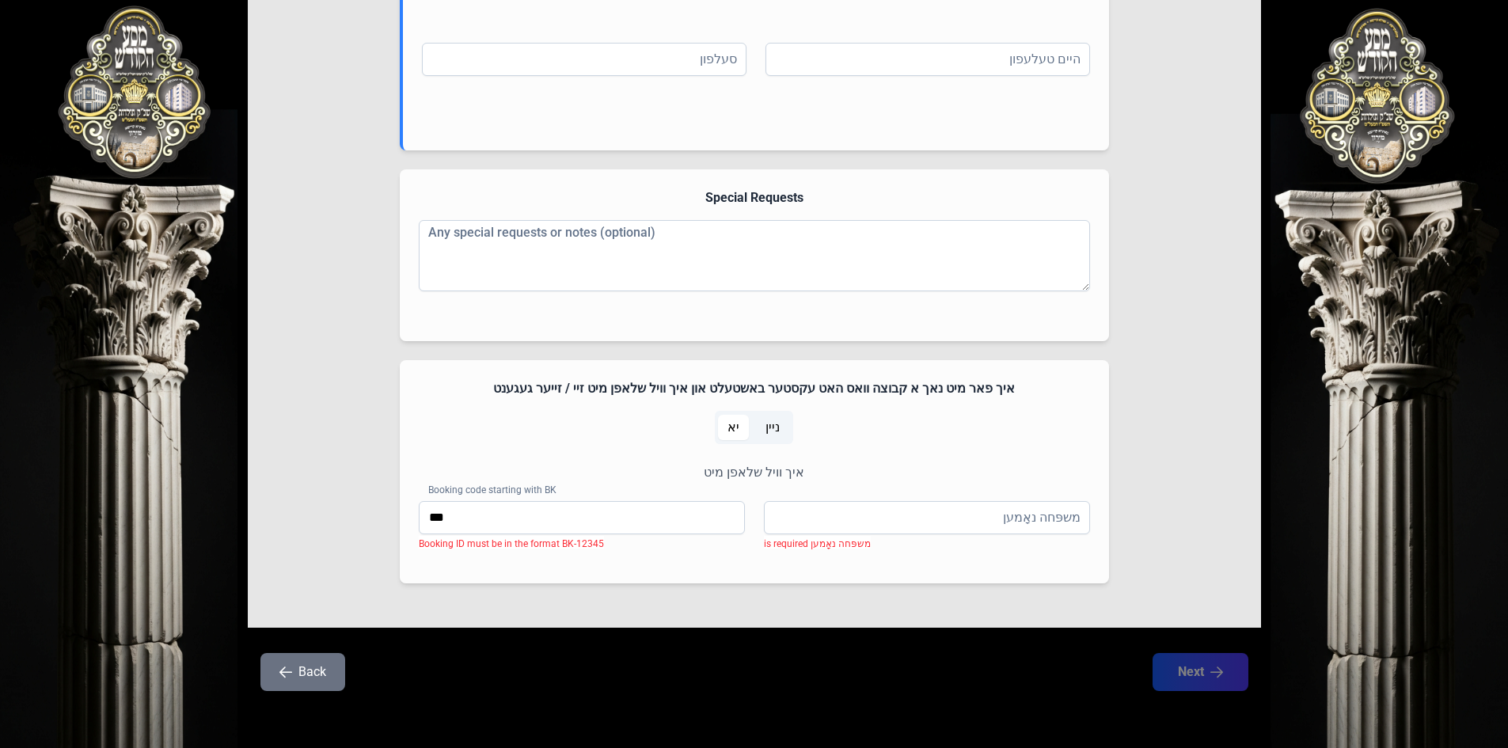
click at [759, 424] on span "ניין" at bounding box center [772, 427] width 33 height 25
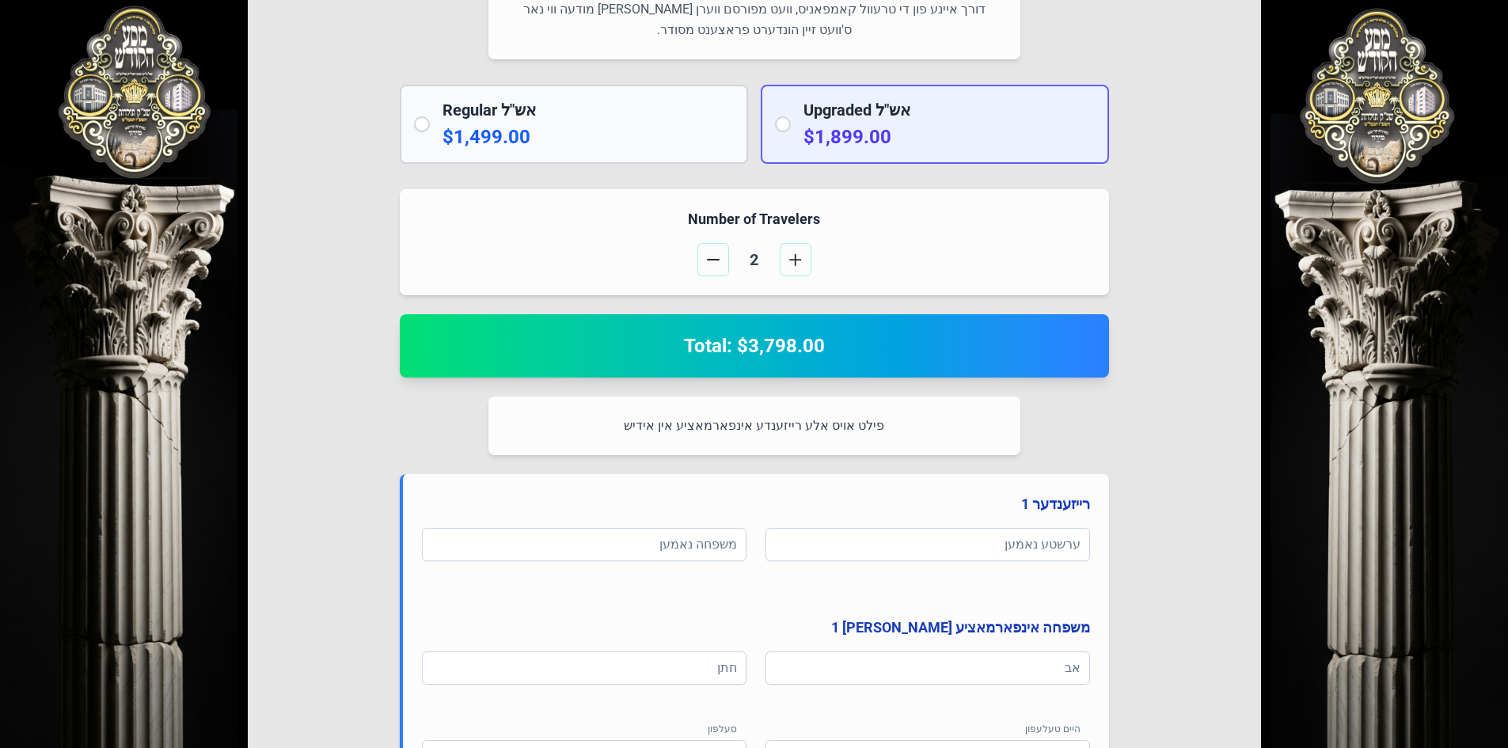
scroll to position [308, 0]
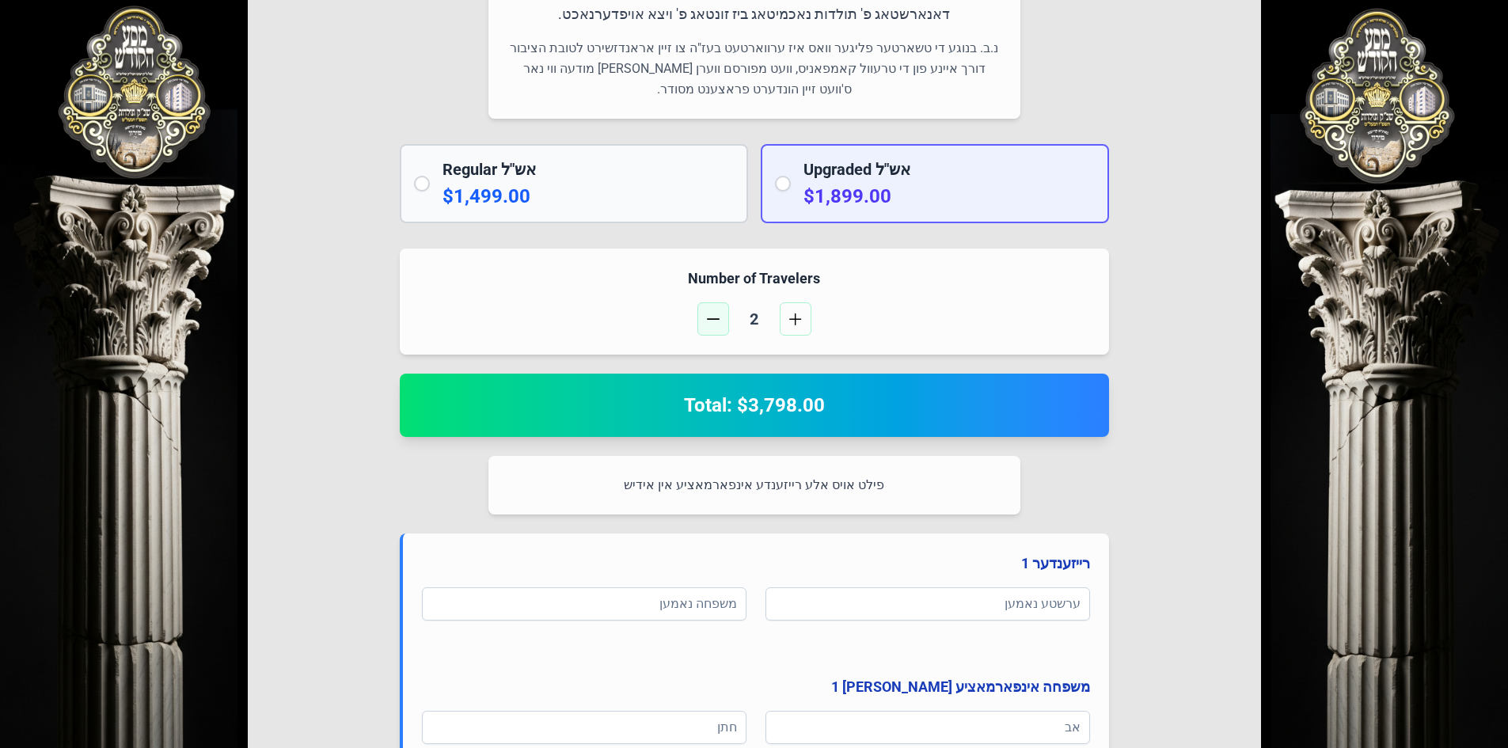
click at [712, 315] on span "button" at bounding box center [713, 319] width 13 height 13
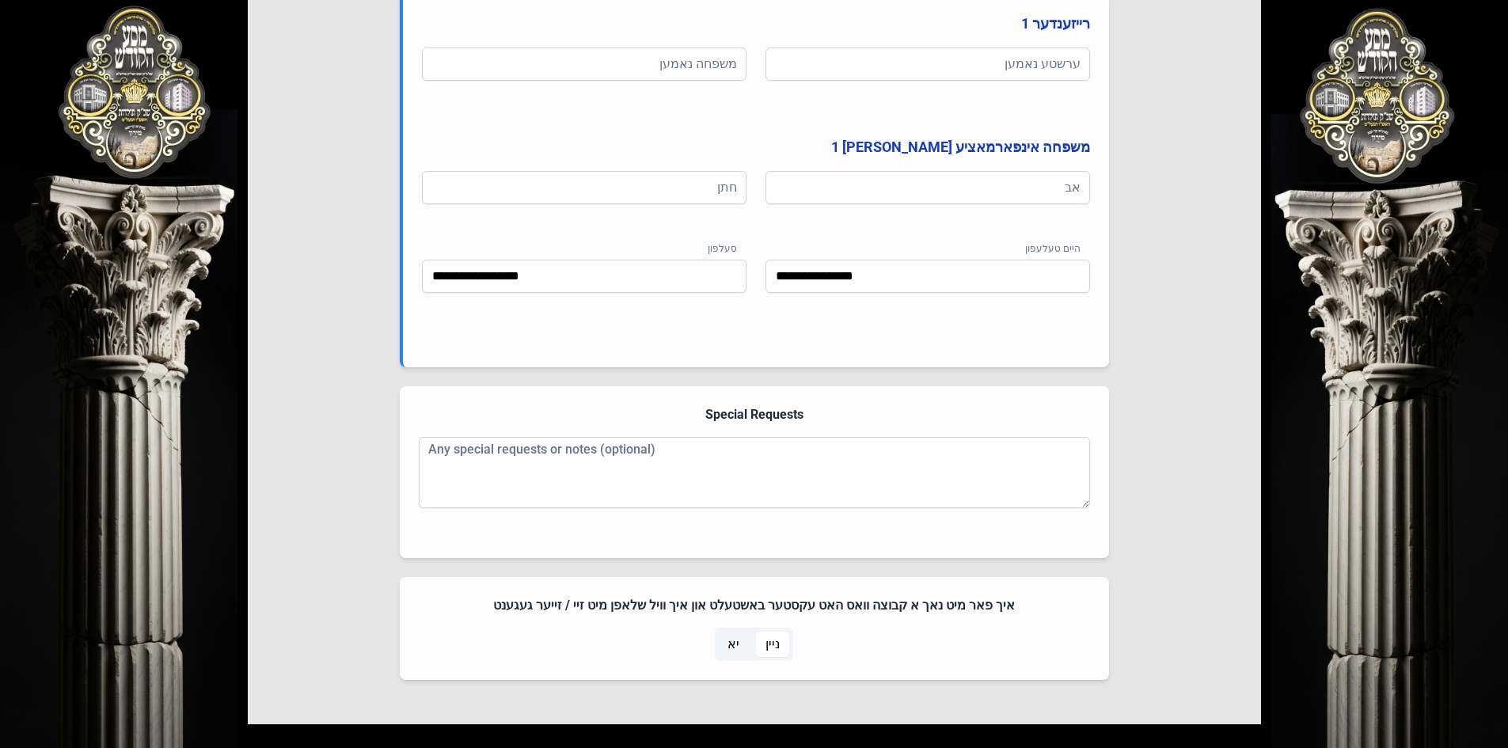
scroll to position [704, 0]
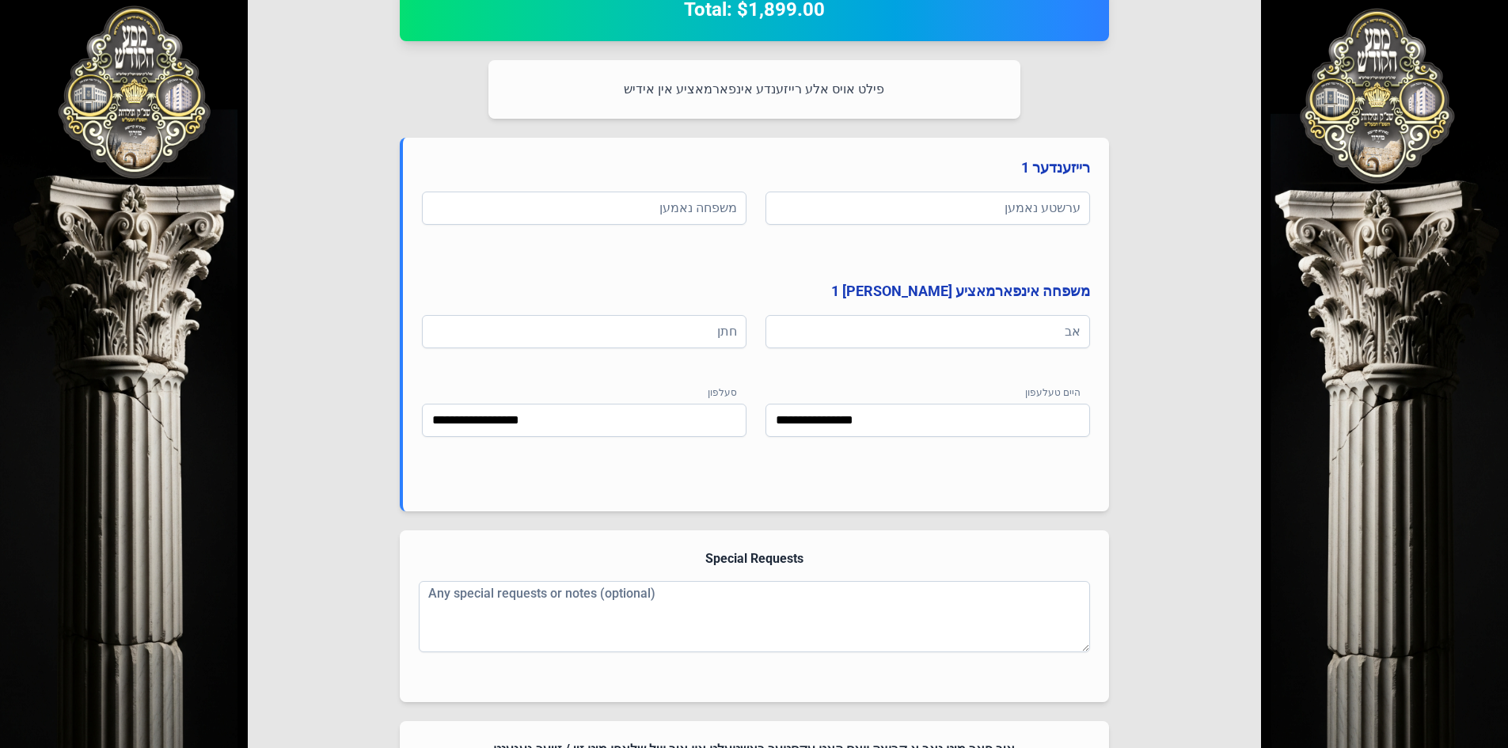
click at [899, 233] on div "ערשטע נאמען" at bounding box center [927, 217] width 325 height 51
click at [901, 208] on input at bounding box center [927, 208] width 325 height 33
type input "**********"
click at [715, 206] on input at bounding box center [584, 208] width 325 height 33
